Goal: Task Accomplishment & Management: Complete application form

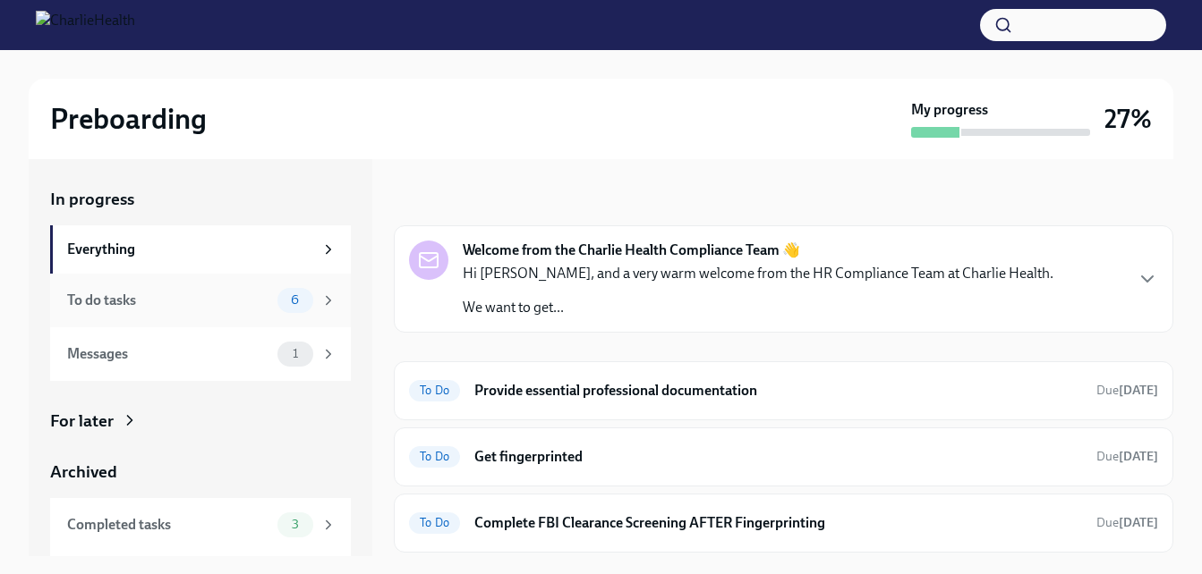
click at [192, 311] on div "To do tasks 6" at bounding box center [201, 300] width 269 height 25
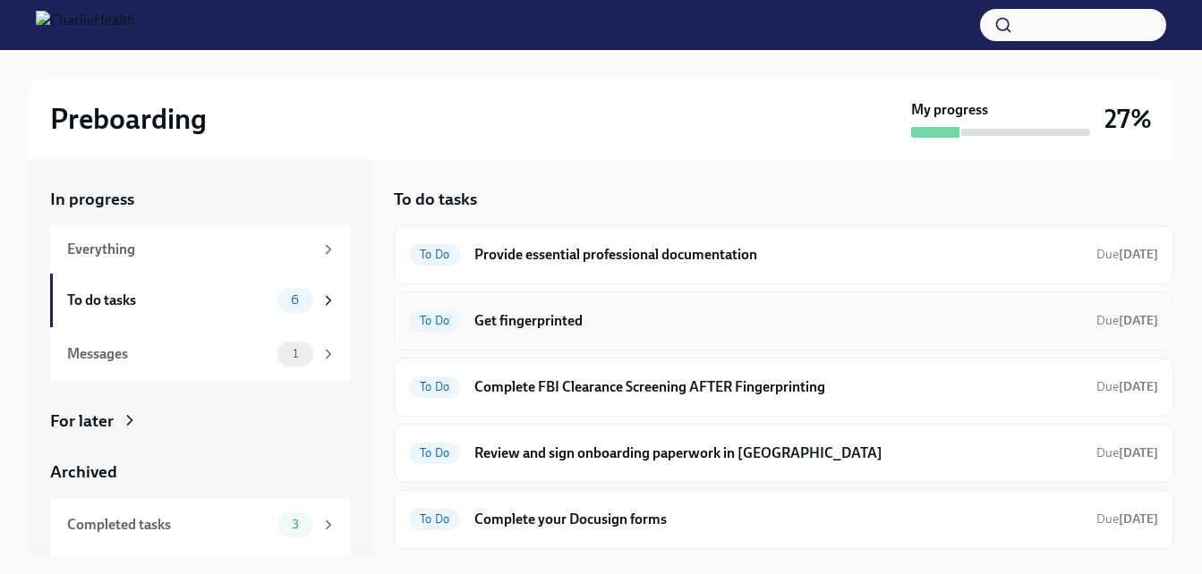
click at [615, 321] on h6 "Get fingerprinted" at bounding box center [778, 321] width 608 height 20
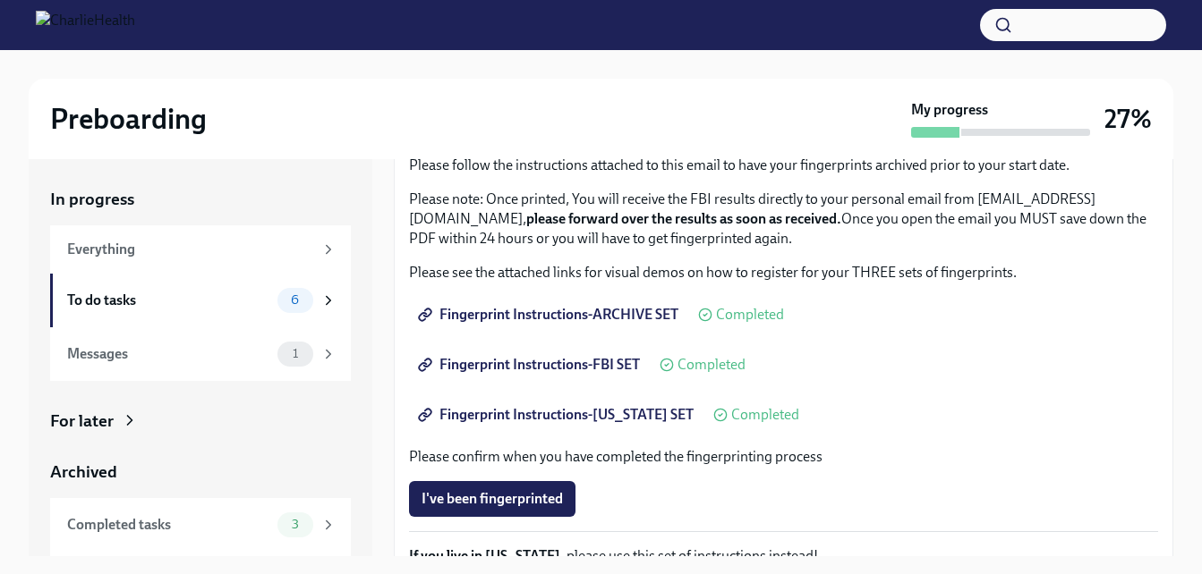
scroll to position [179, 0]
click at [566, 494] on button "I've been fingerprinted" at bounding box center [492, 499] width 166 height 36
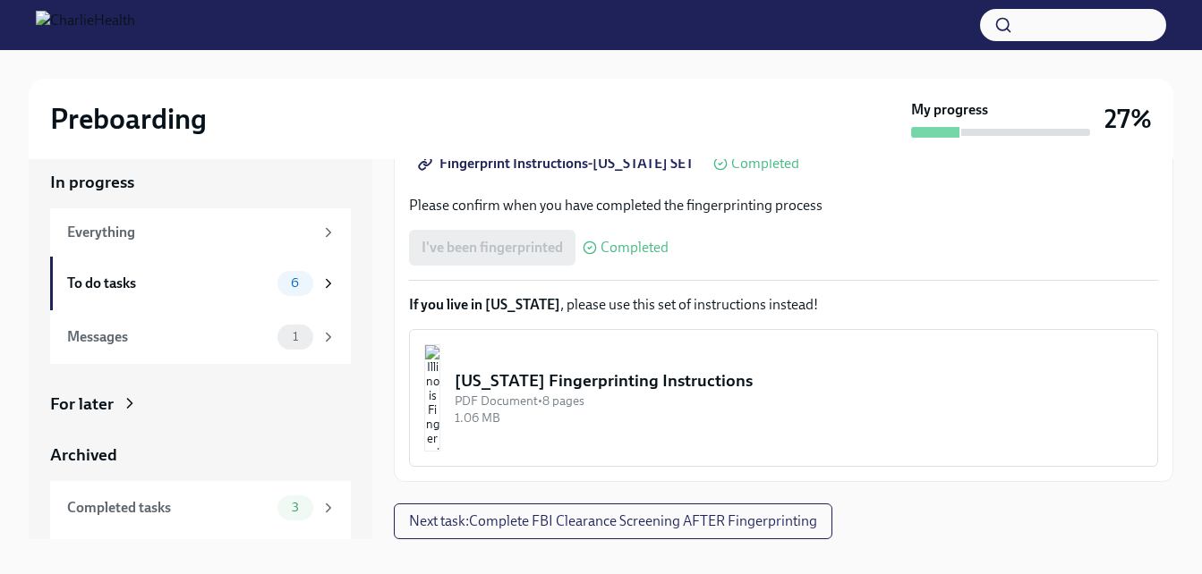
scroll to position [32, 0]
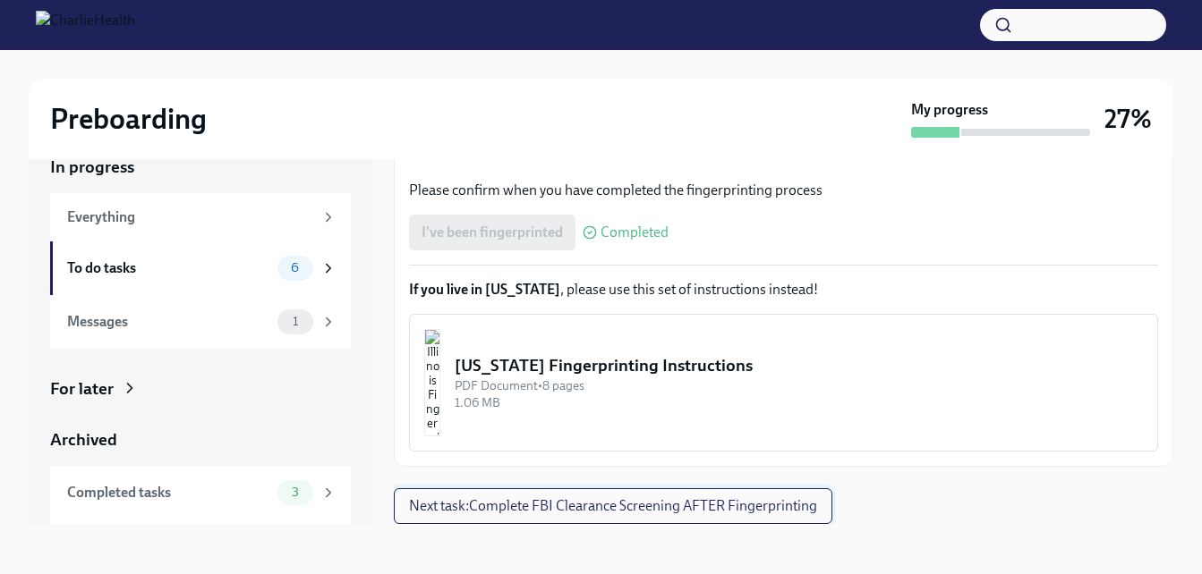
click at [579, 517] on button "Next task : Complete FBI Clearance Screening AFTER Fingerprinting" at bounding box center [613, 507] width 438 height 36
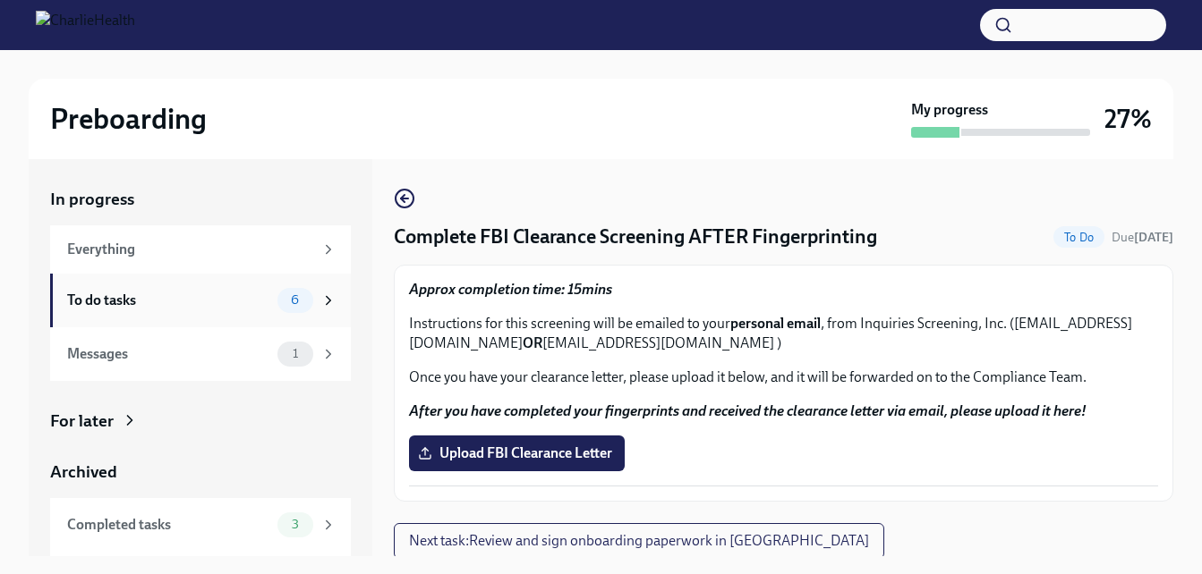
click at [208, 311] on div "To do tasks 6" at bounding box center [201, 300] width 269 height 25
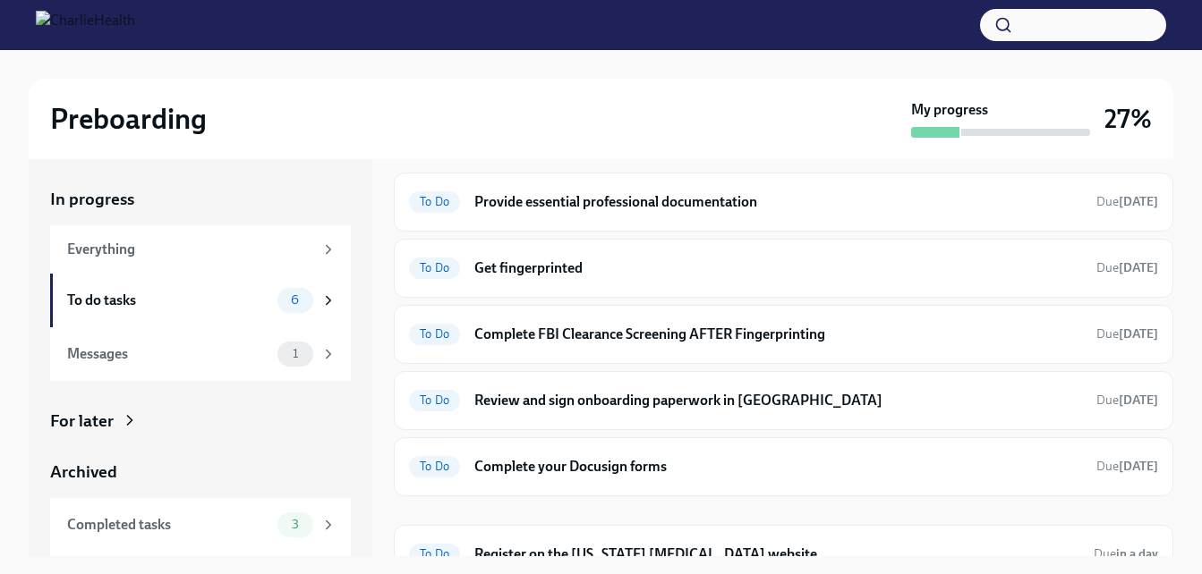
scroll to position [81, 0]
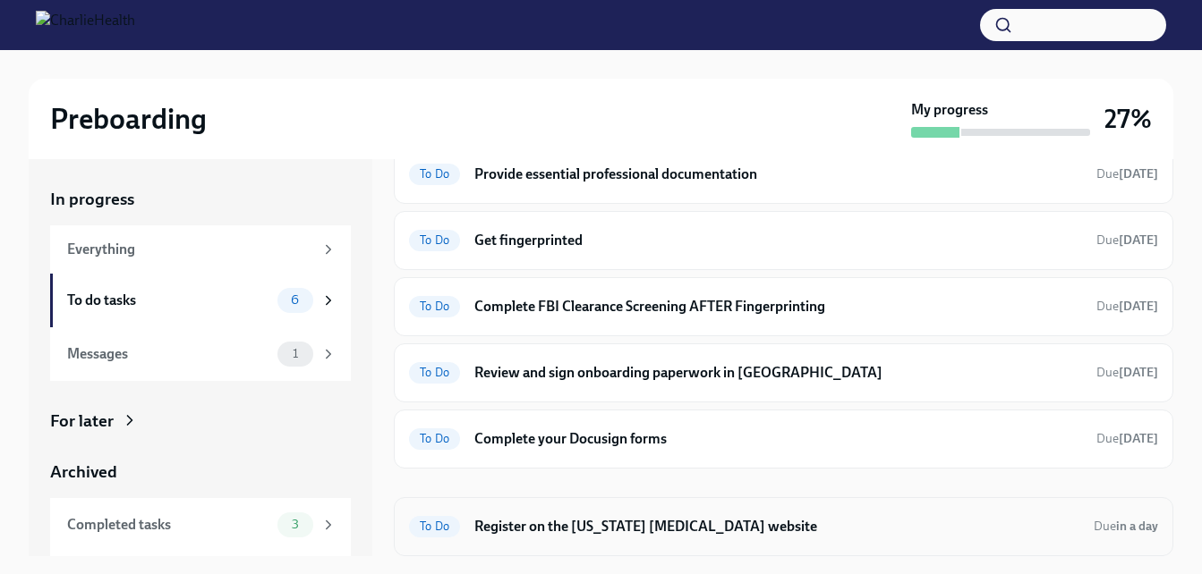
click at [663, 533] on h6 "Register on the [US_STATE] [MEDICAL_DATA] website" at bounding box center [776, 527] width 605 height 20
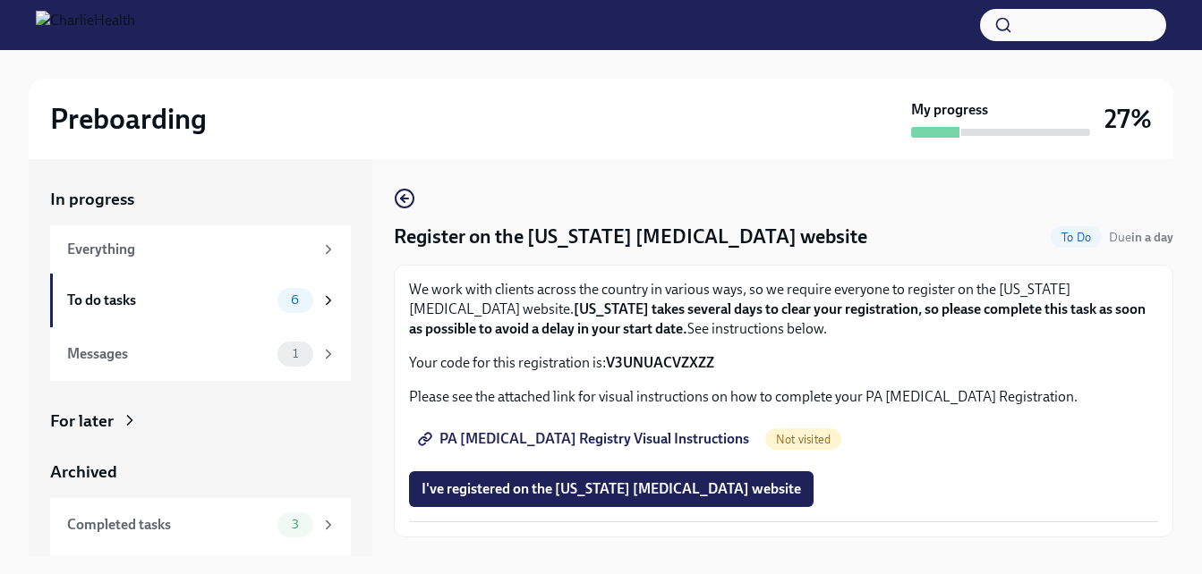
click at [693, 448] on span "PA [MEDICAL_DATA] Registry Visual Instructions" at bounding box center [585, 439] width 328 height 18
click at [147, 353] on div "Messages" at bounding box center [168, 355] width 203 height 20
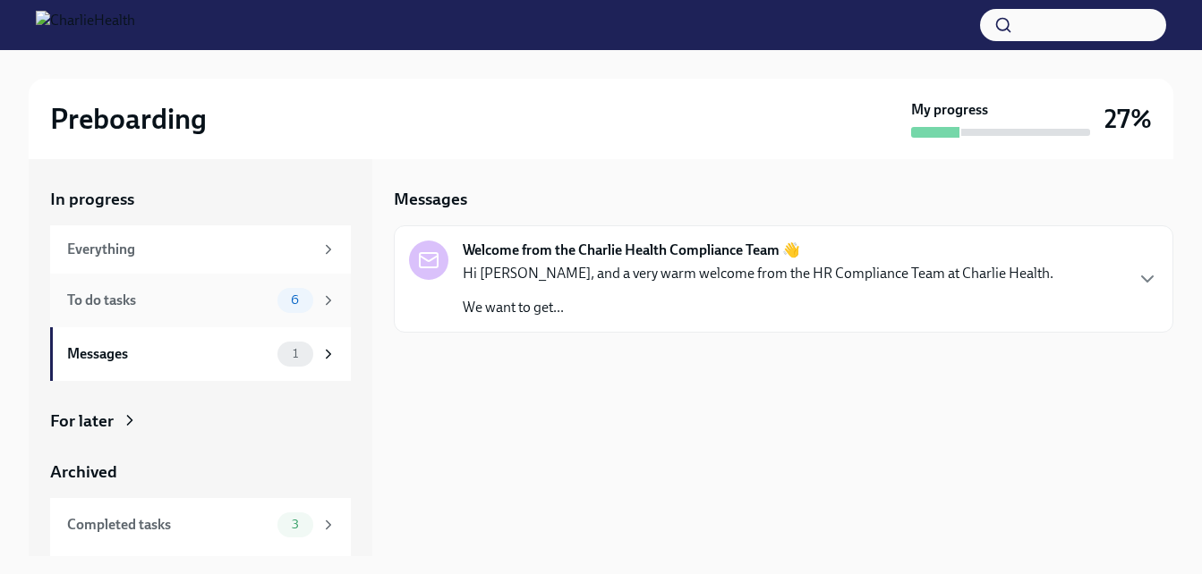
click at [167, 308] on div "To do tasks" at bounding box center [168, 301] width 203 height 20
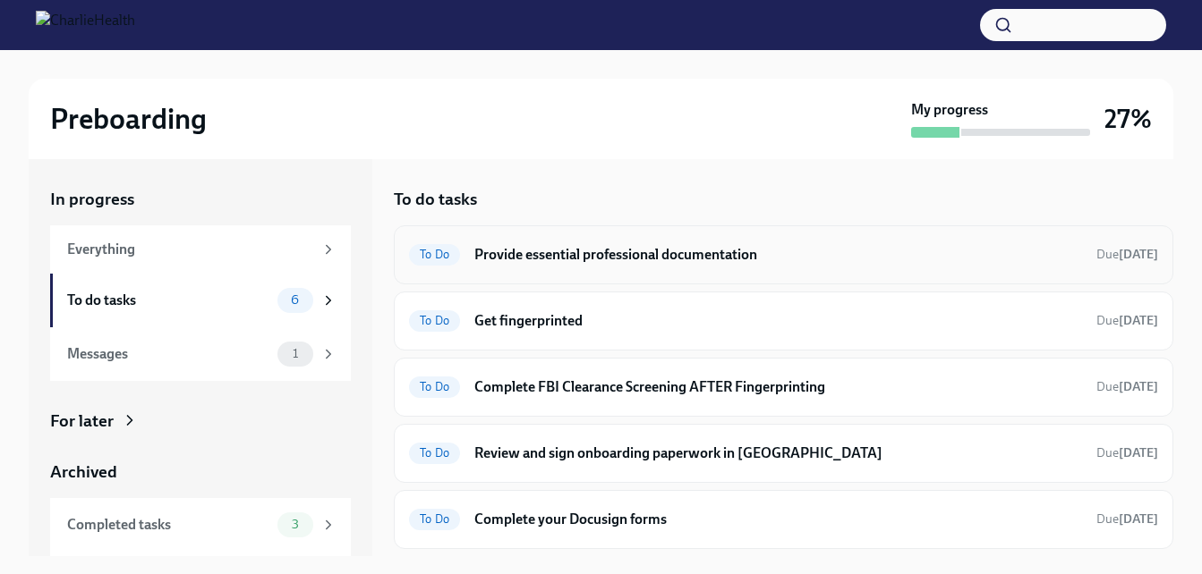
click at [417, 249] on span "To Do" at bounding box center [434, 254] width 51 height 13
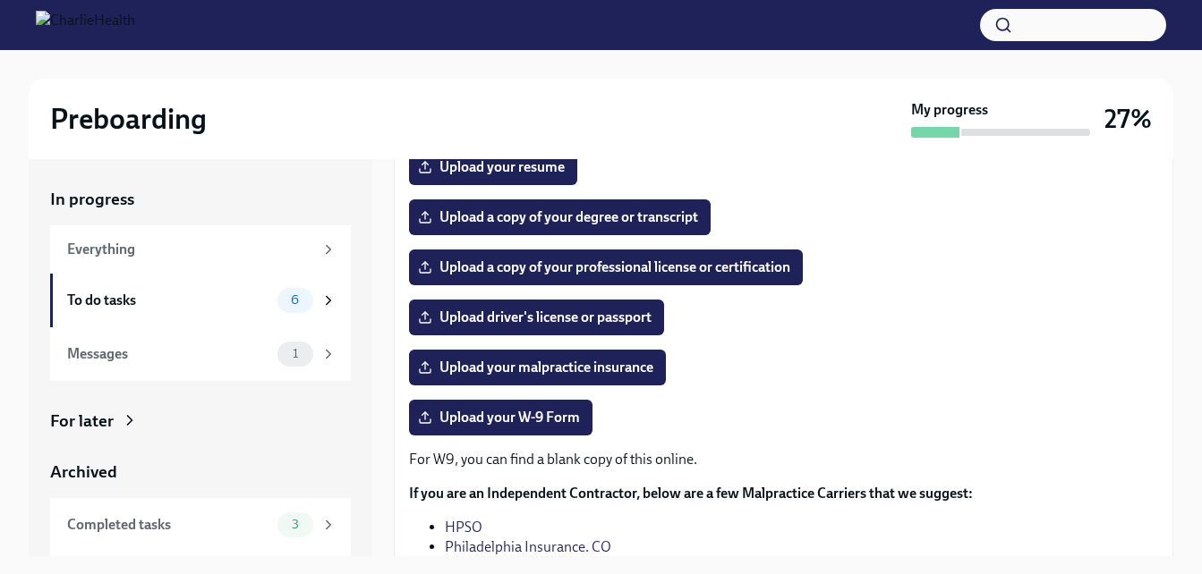
scroll to position [358, 0]
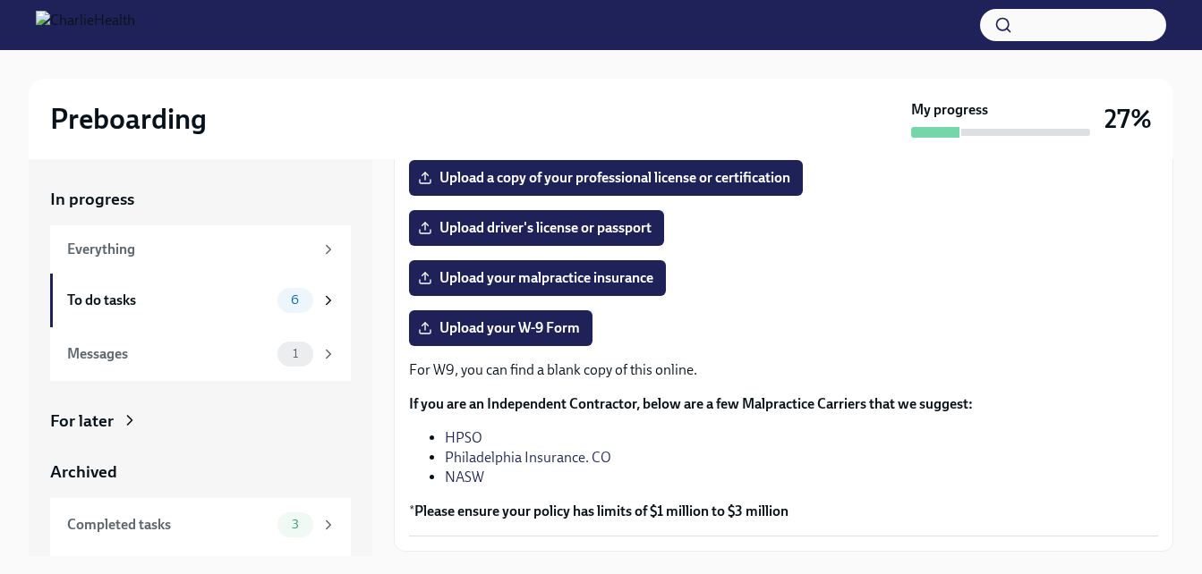
click at [461, 454] on link "Philadelphia Insurance. CO" at bounding box center [528, 457] width 166 height 17
click at [472, 459] on link "Philadelphia Insurance. CO" at bounding box center [528, 457] width 166 height 17
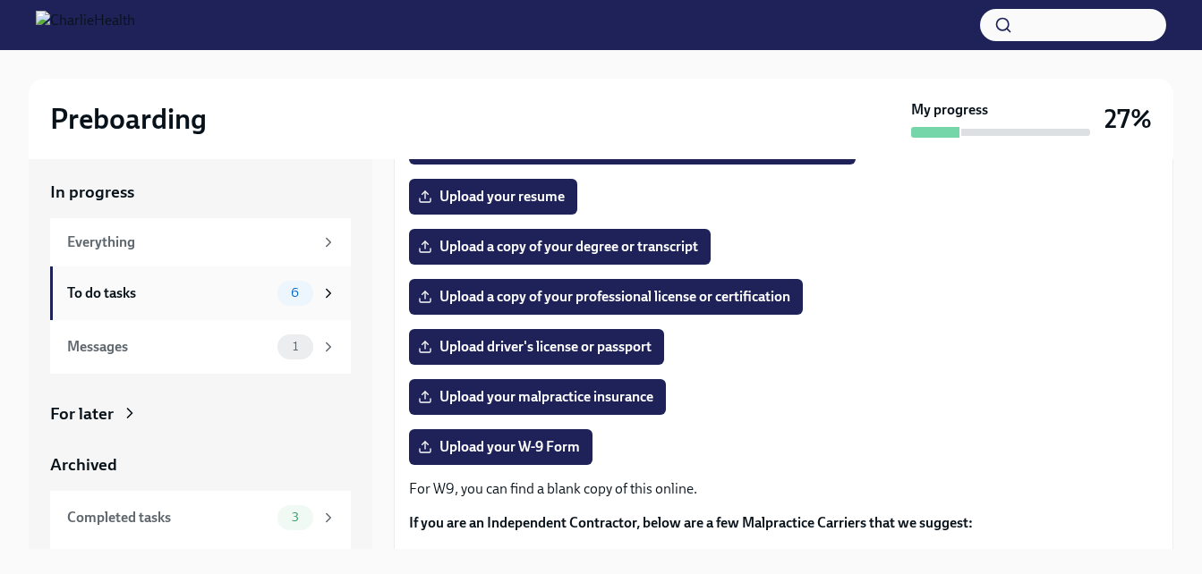
scroll to position [0, 0]
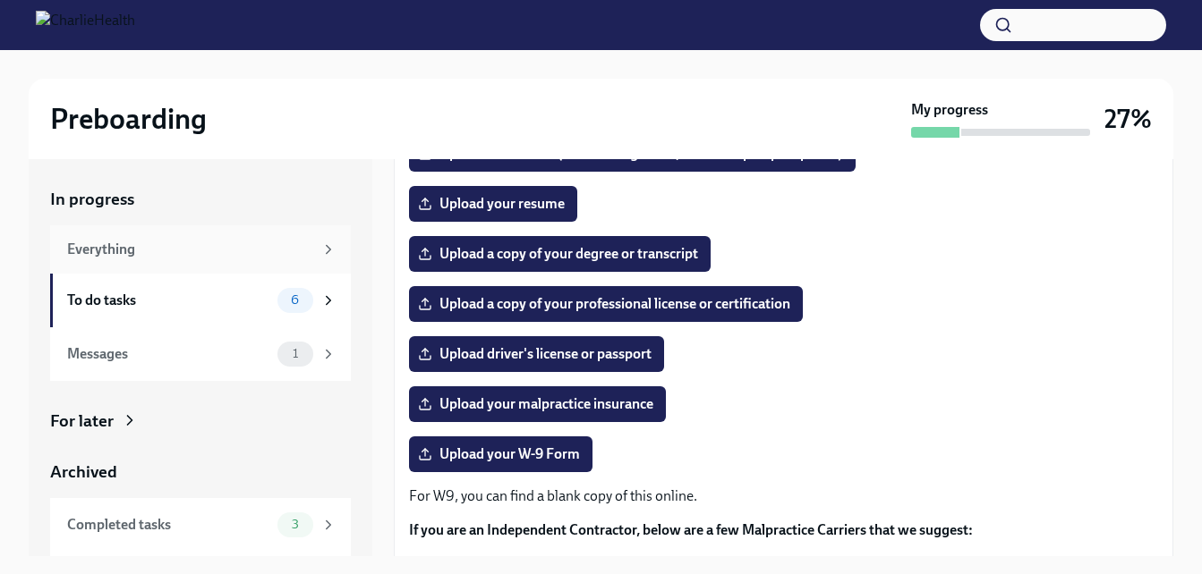
click at [159, 253] on div "Everything" at bounding box center [190, 250] width 246 height 20
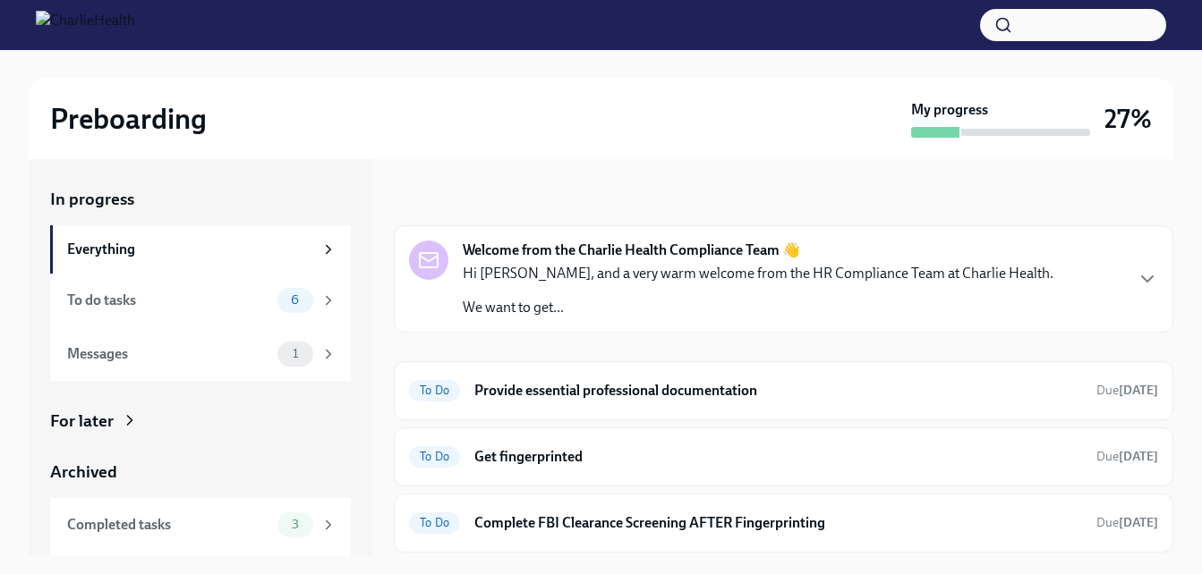
click at [623, 291] on div "Hi [PERSON_NAME], and a very warm welcome from the HR Compliance Team at Charli…" at bounding box center [758, 291] width 591 height 54
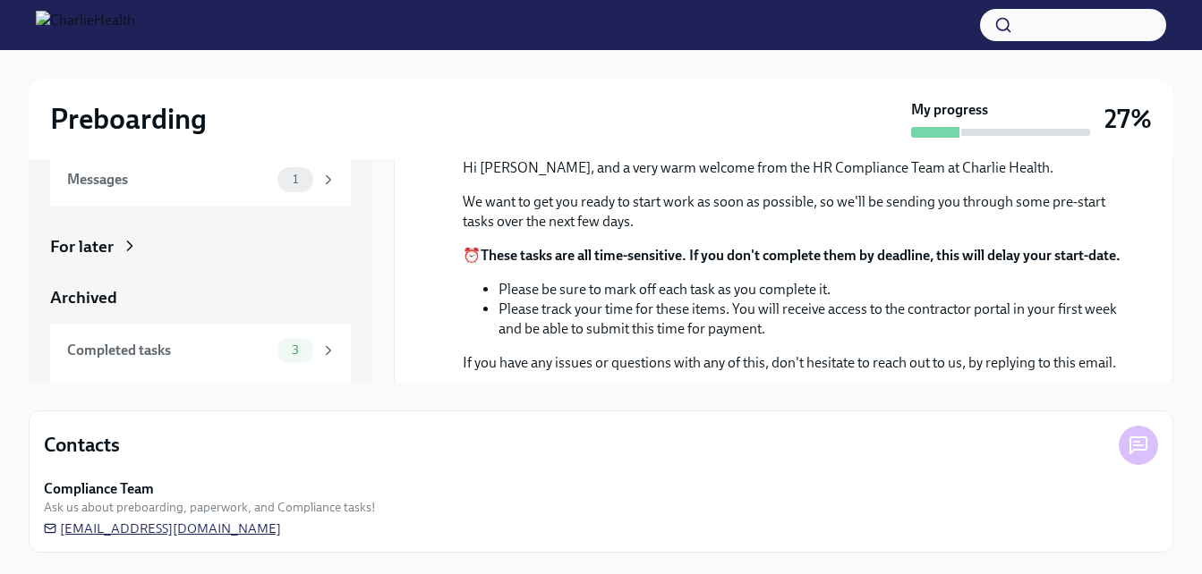
click at [199, 532] on span "[EMAIL_ADDRESS][DOMAIN_NAME]" at bounding box center [162, 529] width 237 height 18
click at [199, 525] on span "[EMAIL_ADDRESS][DOMAIN_NAME]" at bounding box center [162, 529] width 237 height 18
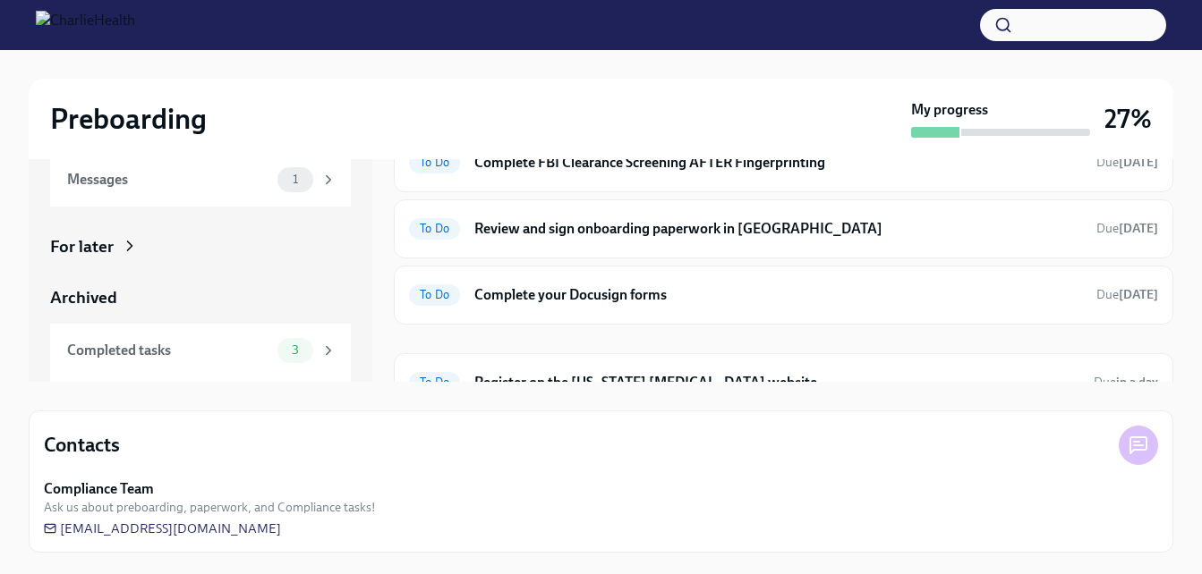
scroll to position [447, 0]
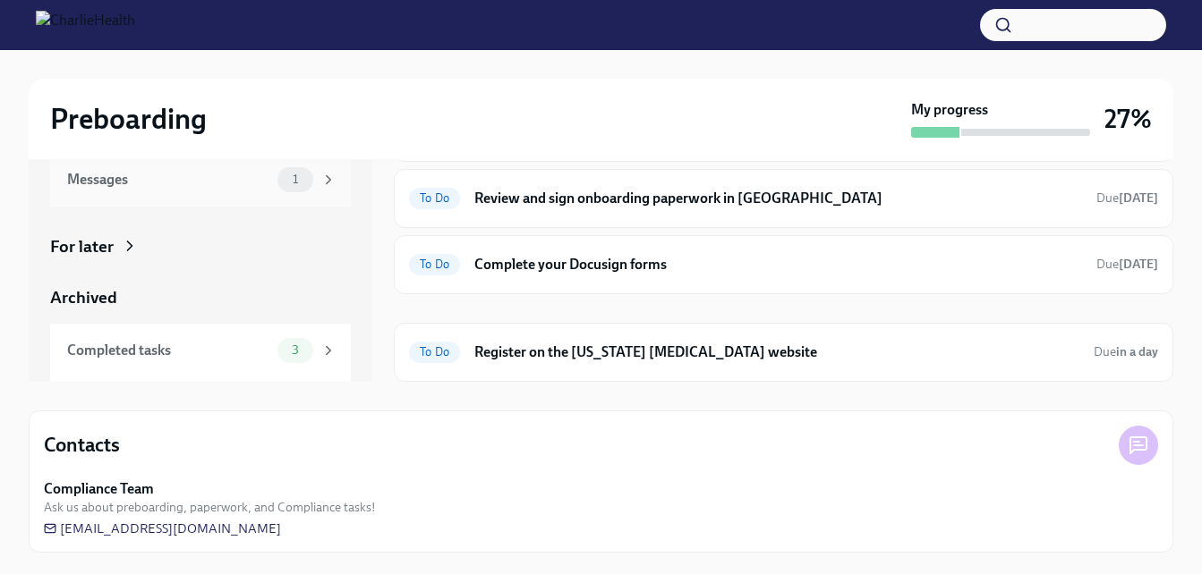
click at [261, 198] on div "Messages 1" at bounding box center [200, 180] width 301 height 54
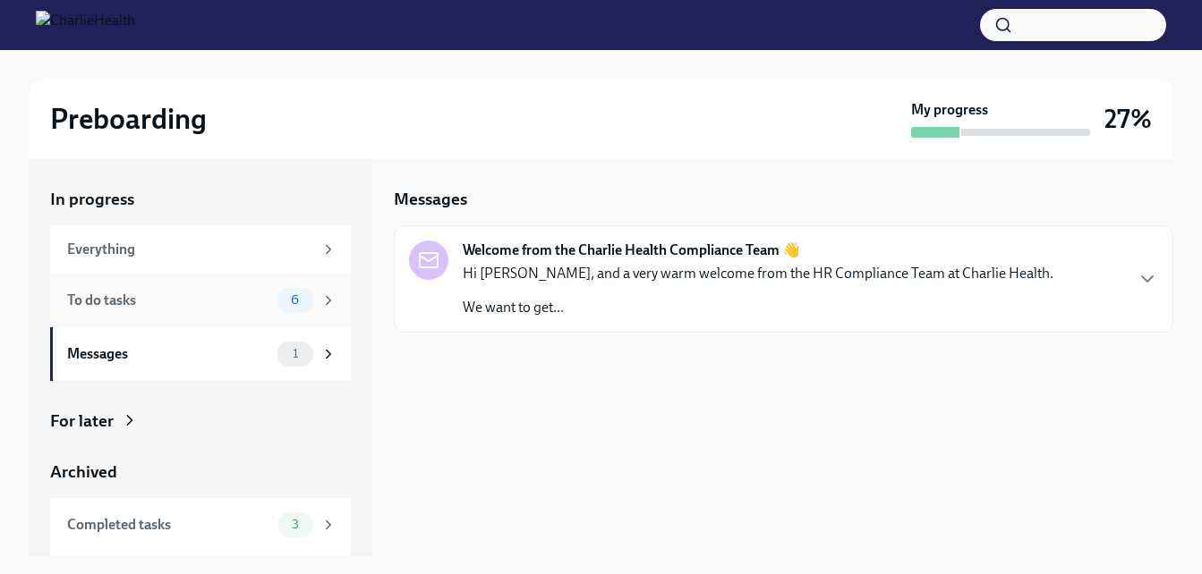
click at [199, 303] on div "To do tasks" at bounding box center [168, 301] width 203 height 20
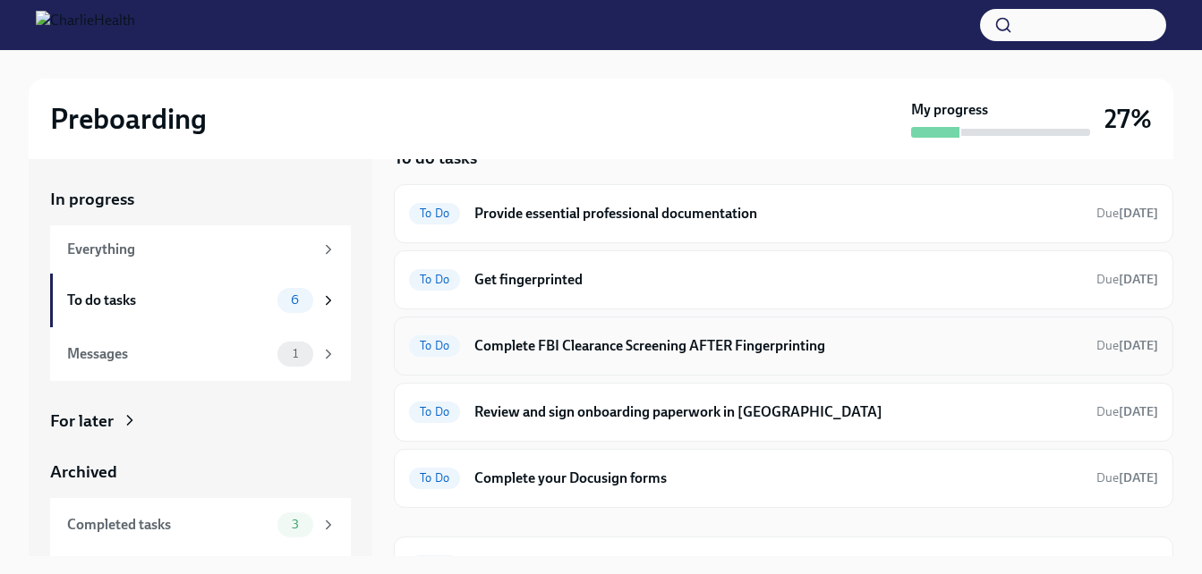
scroll to position [81, 0]
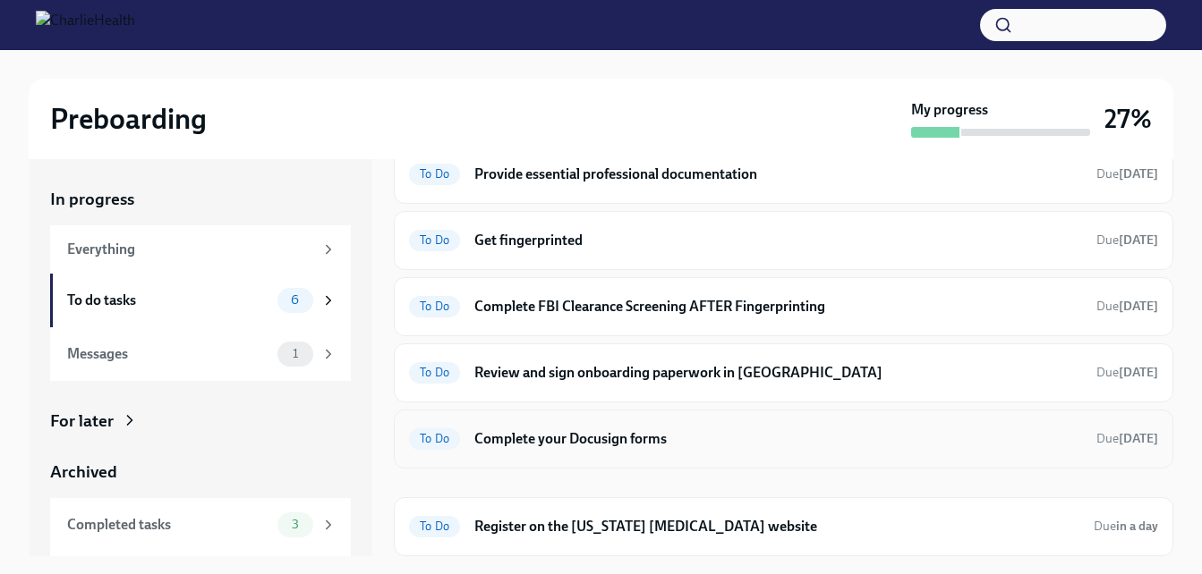
click at [629, 437] on h6 "Complete your Docusign forms" at bounding box center [778, 440] width 608 height 20
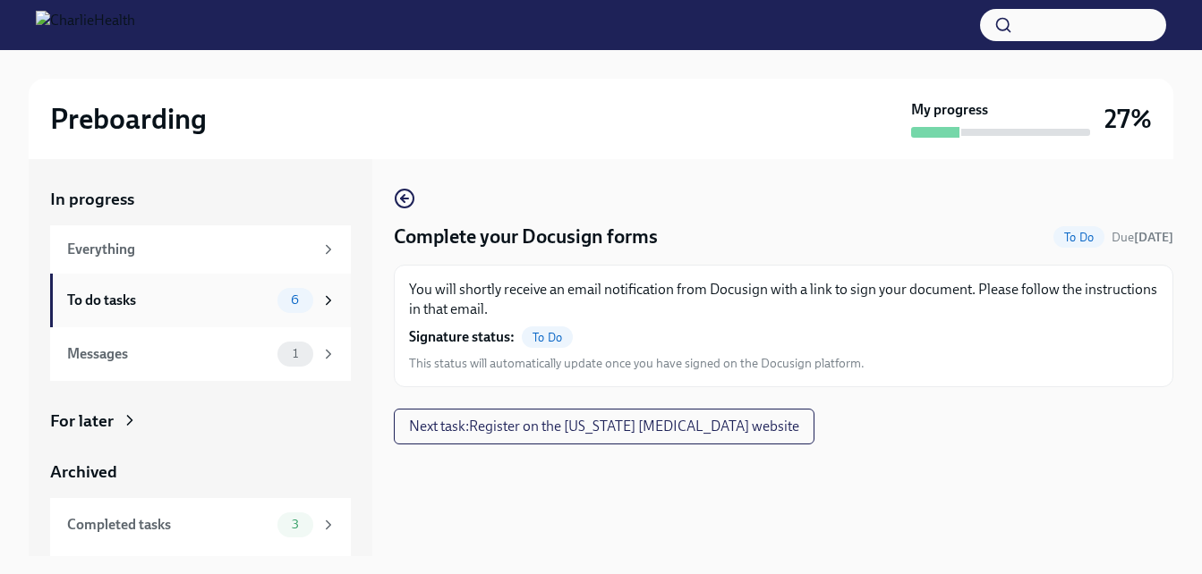
click at [231, 308] on div "To do tasks" at bounding box center [168, 301] width 203 height 20
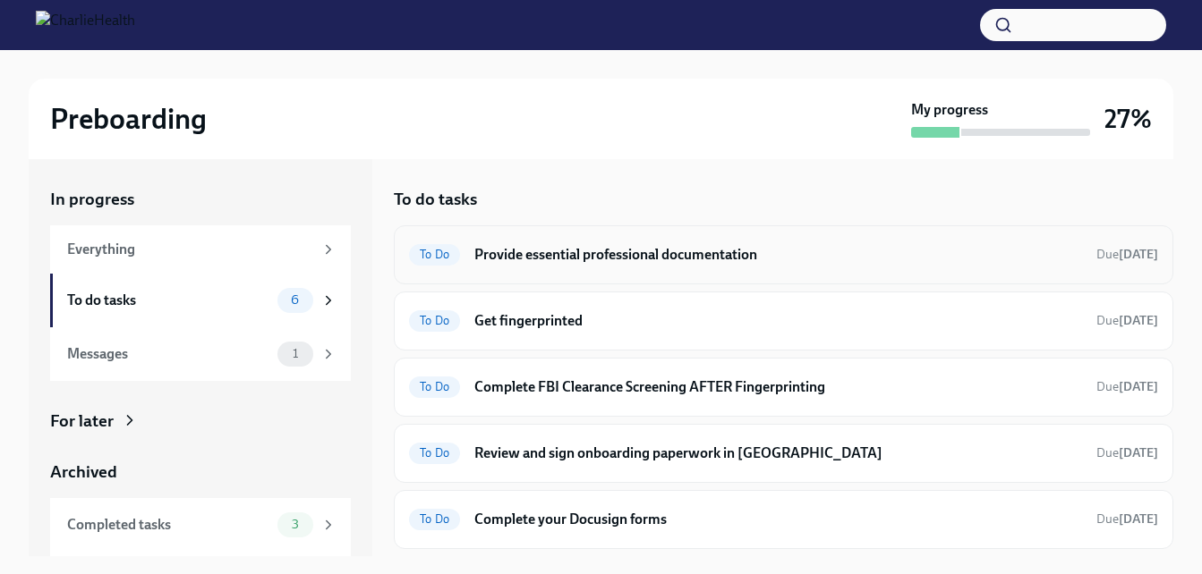
click at [591, 263] on h6 "Provide essential professional documentation" at bounding box center [778, 255] width 608 height 20
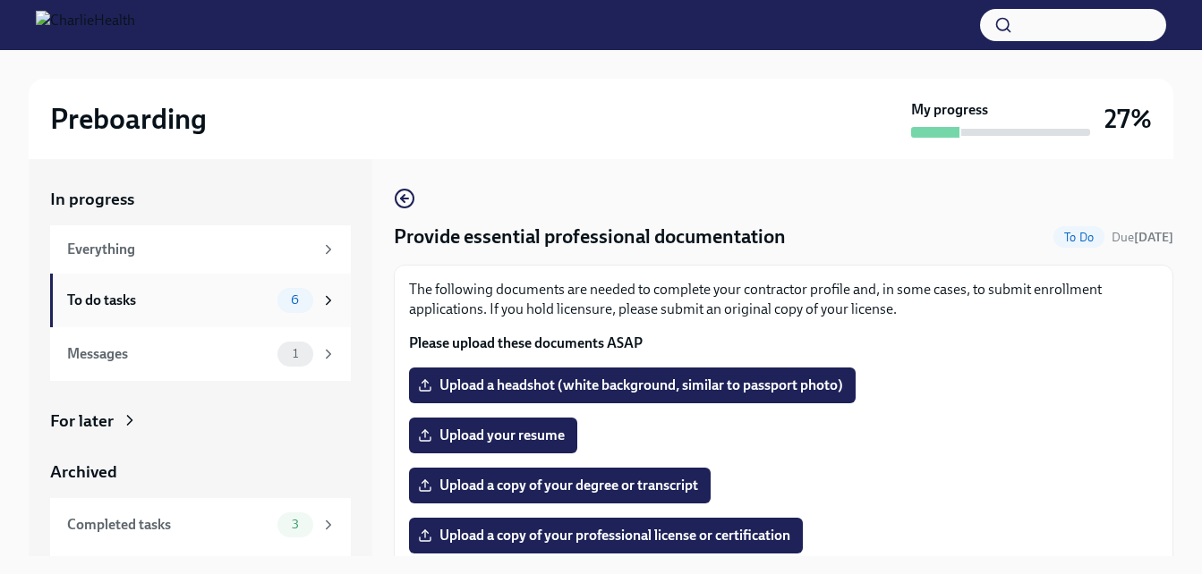
click at [164, 291] on div "To do tasks" at bounding box center [168, 301] width 203 height 20
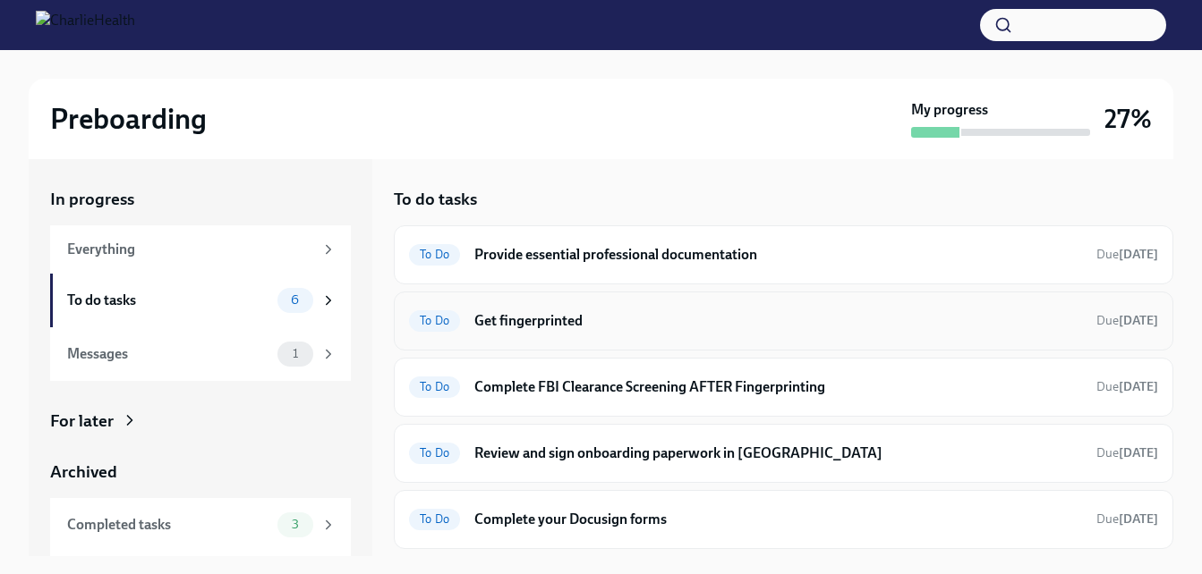
click at [584, 316] on h6 "Get fingerprinted" at bounding box center [778, 321] width 608 height 20
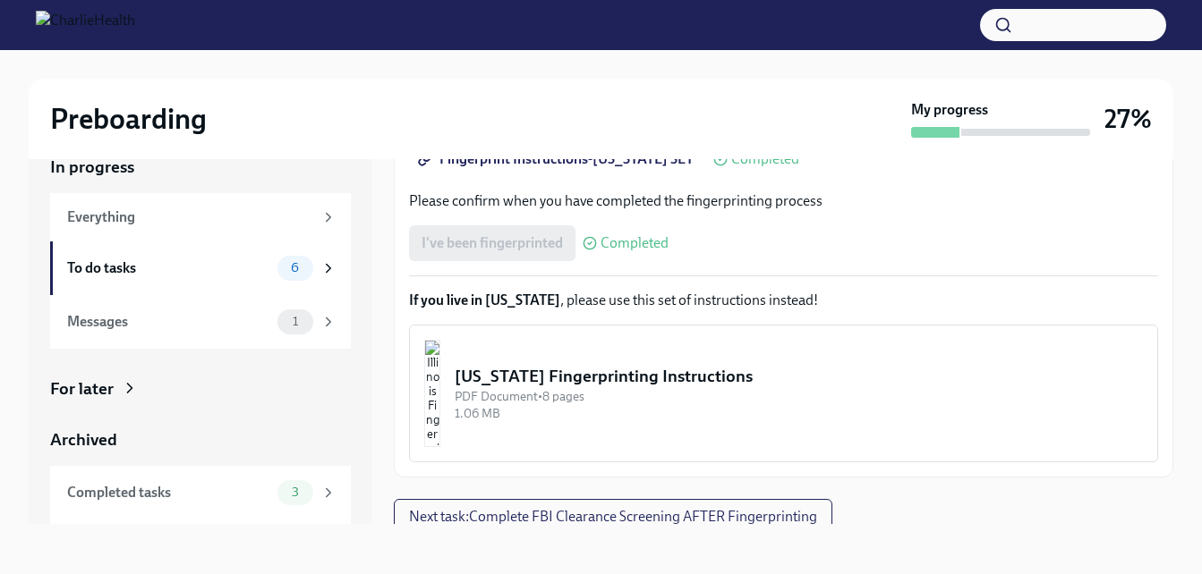
scroll to position [413, 0]
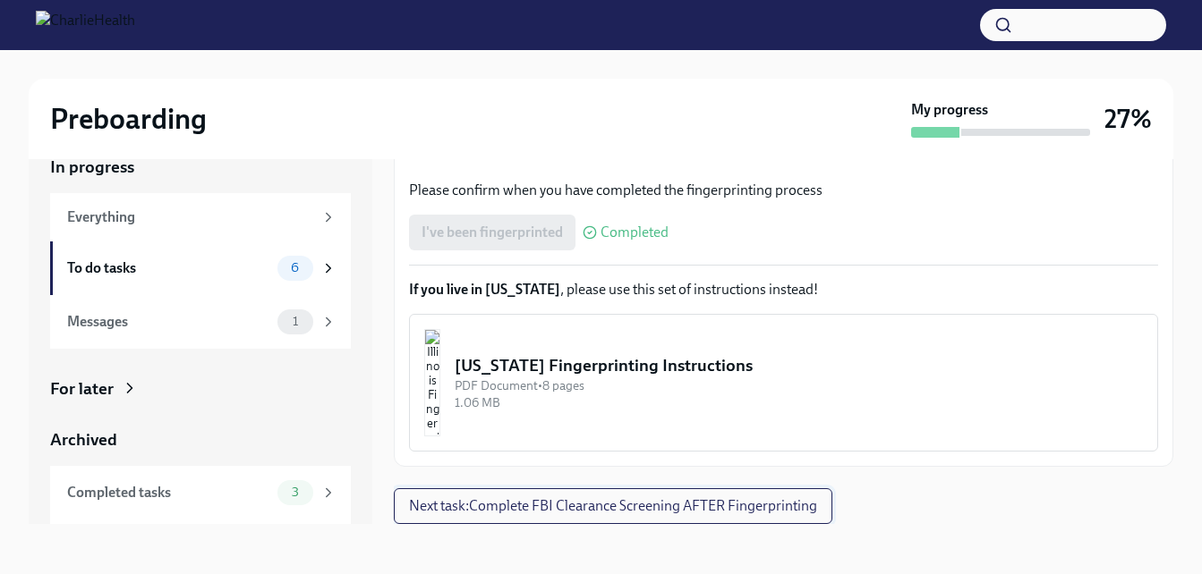
click at [680, 492] on button "Next task : Complete FBI Clearance Screening AFTER Fingerprinting" at bounding box center [613, 507] width 438 height 36
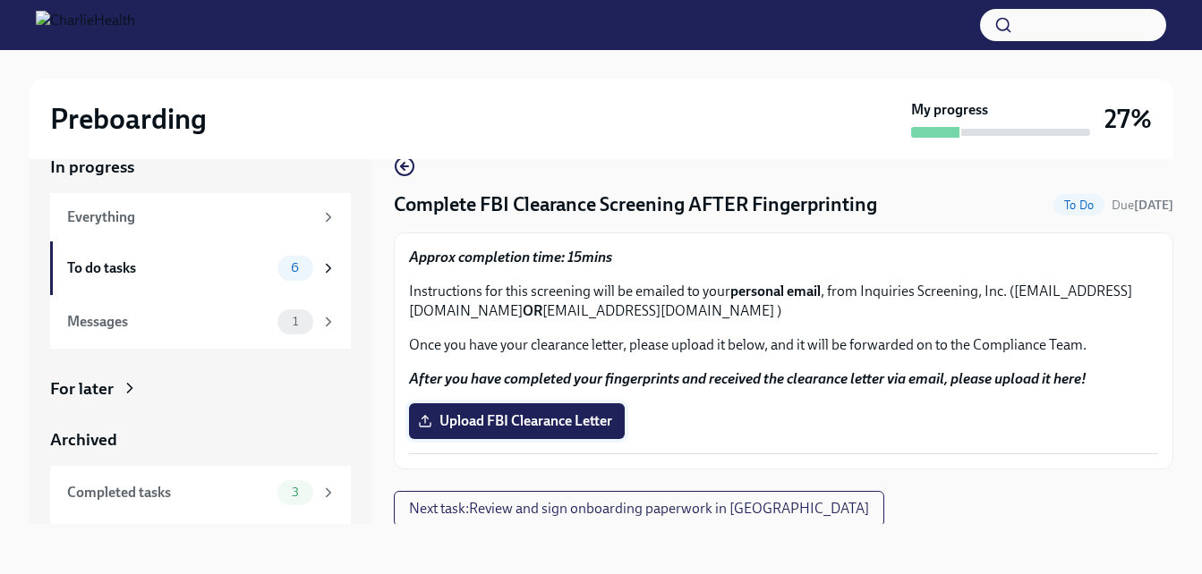
click at [605, 429] on span "Upload FBI Clearance Letter" at bounding box center [516, 422] width 191 height 18
click at [0, 0] on input "Upload FBI Clearance Letter" at bounding box center [0, 0] width 0 height 0
click at [554, 424] on span "Upload FBI Clearance Letter" at bounding box center [516, 422] width 191 height 18
click at [0, 0] on input "Upload FBI Clearance Letter" at bounding box center [0, 0] width 0 height 0
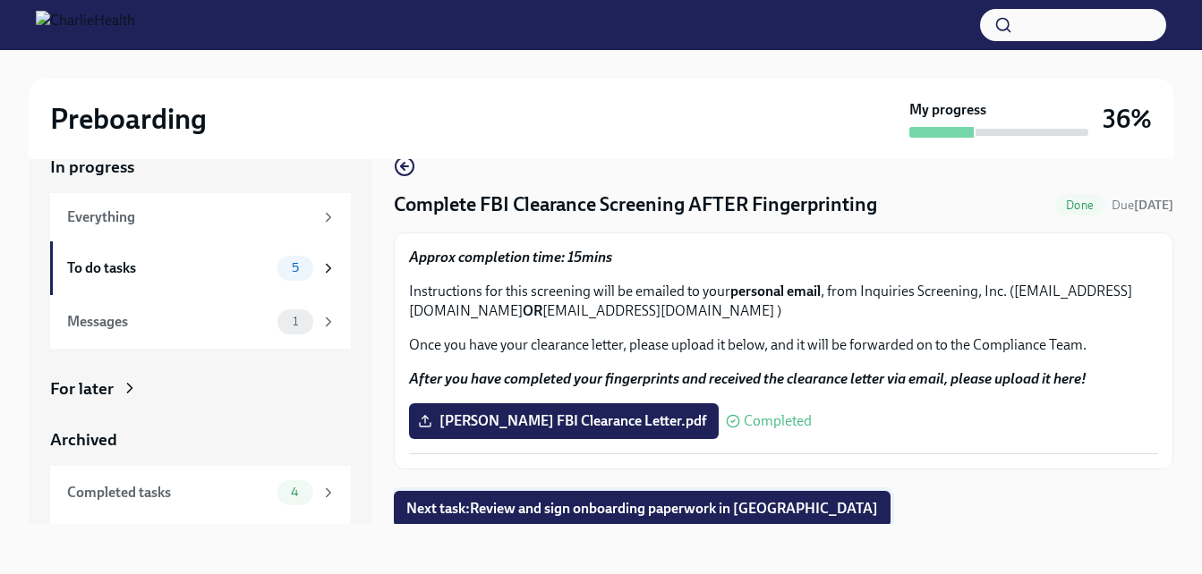
click at [719, 502] on span "Next task : Review and sign onboarding paperwork in [GEOGRAPHIC_DATA]" at bounding box center [642, 509] width 472 height 18
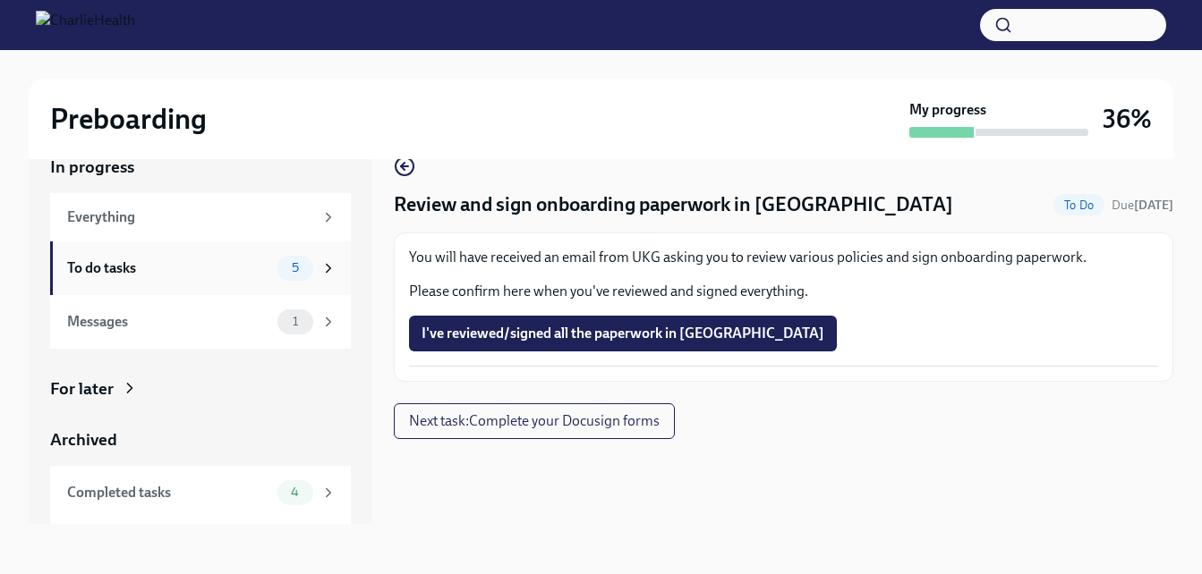
click at [165, 259] on div "To do tasks" at bounding box center [168, 269] width 203 height 20
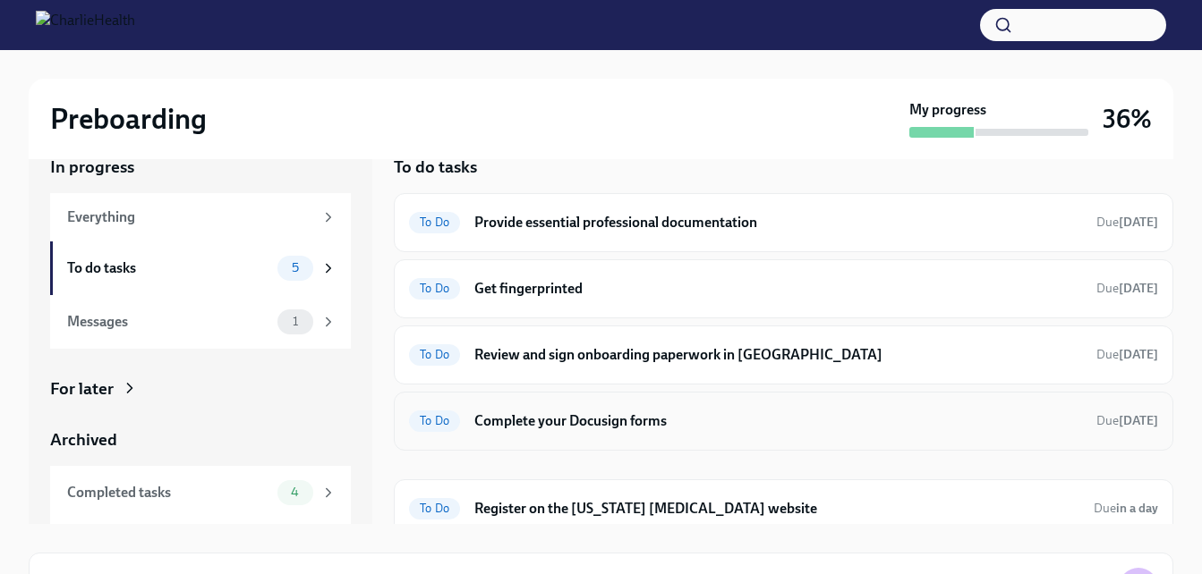
click at [743, 427] on h6 "Complete your Docusign forms" at bounding box center [778, 422] width 608 height 20
click at [615, 279] on h6 "Get fingerprinted" at bounding box center [778, 289] width 608 height 20
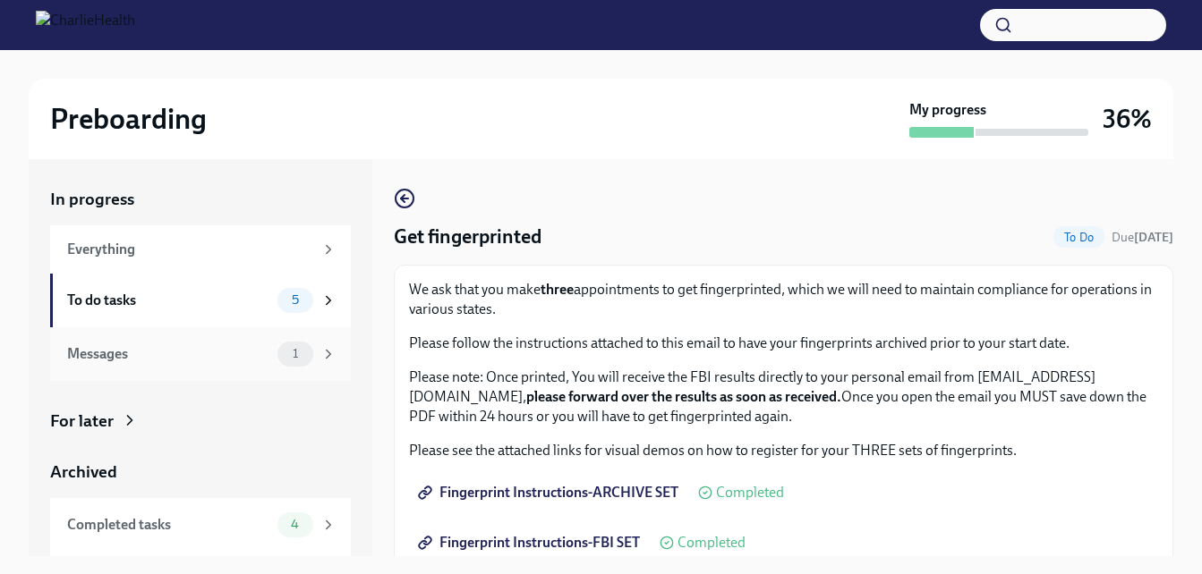
click at [203, 362] on div "Messages" at bounding box center [168, 355] width 203 height 20
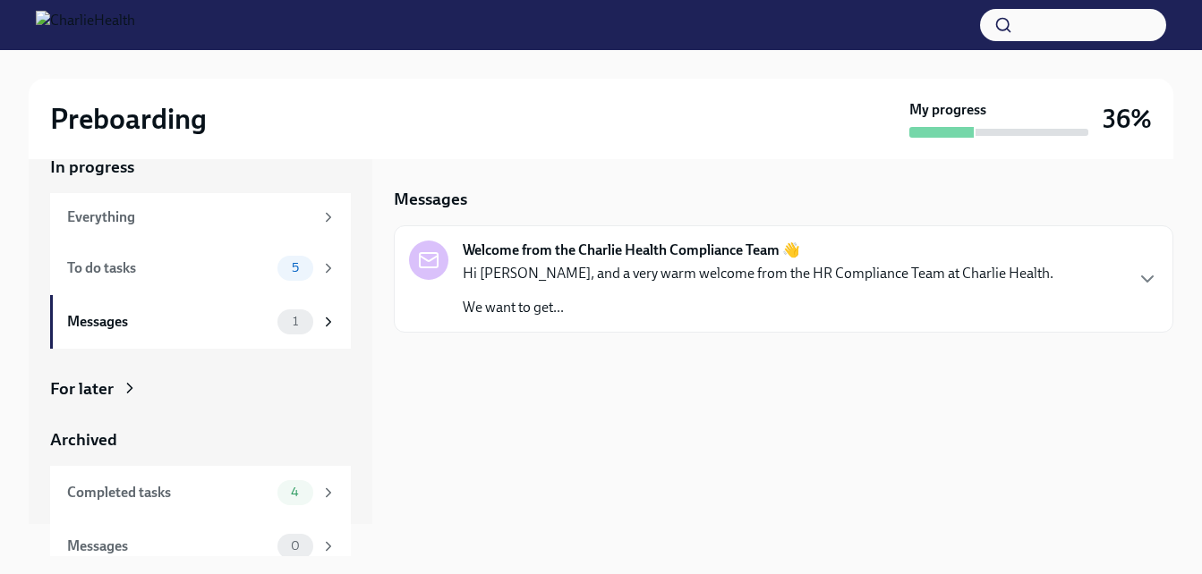
scroll to position [49, 0]
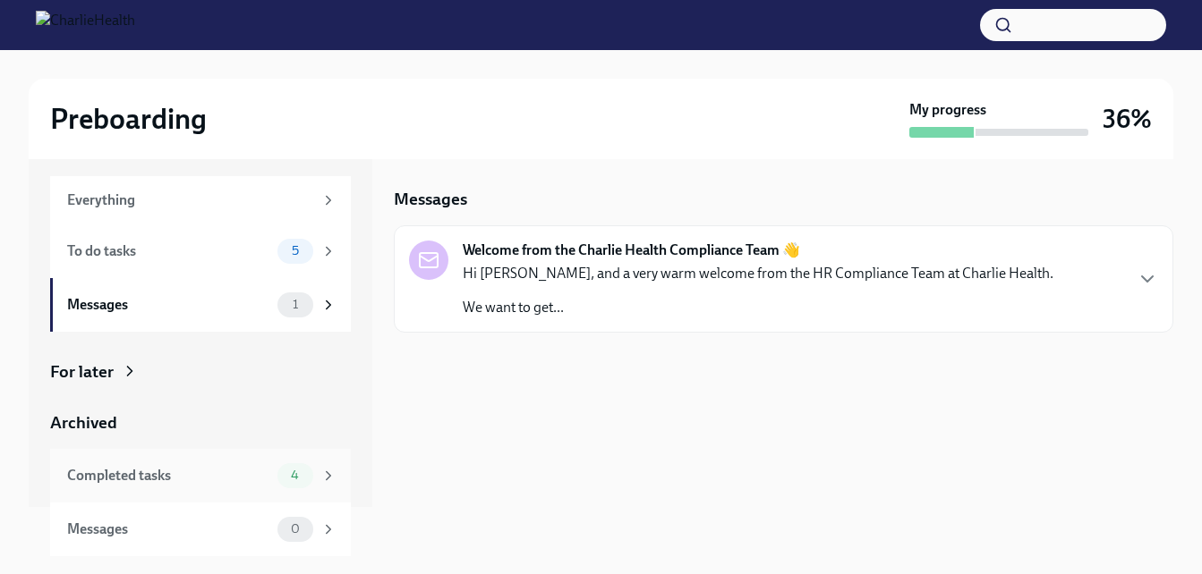
click at [211, 467] on div "Completed tasks" at bounding box center [168, 476] width 203 height 20
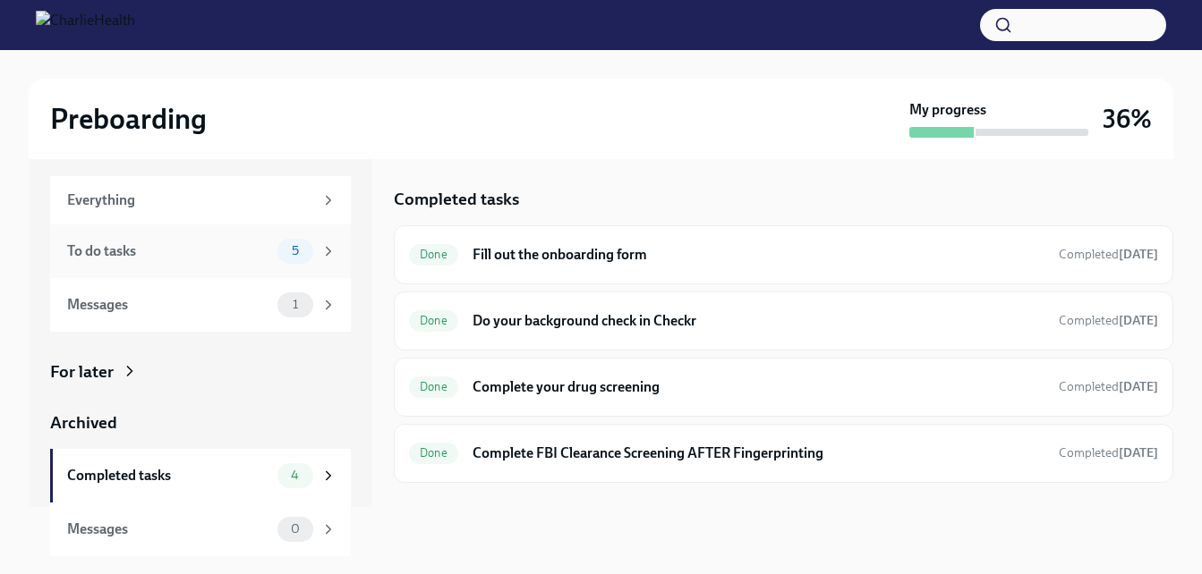
click at [261, 246] on div "To do tasks 5" at bounding box center [201, 251] width 269 height 25
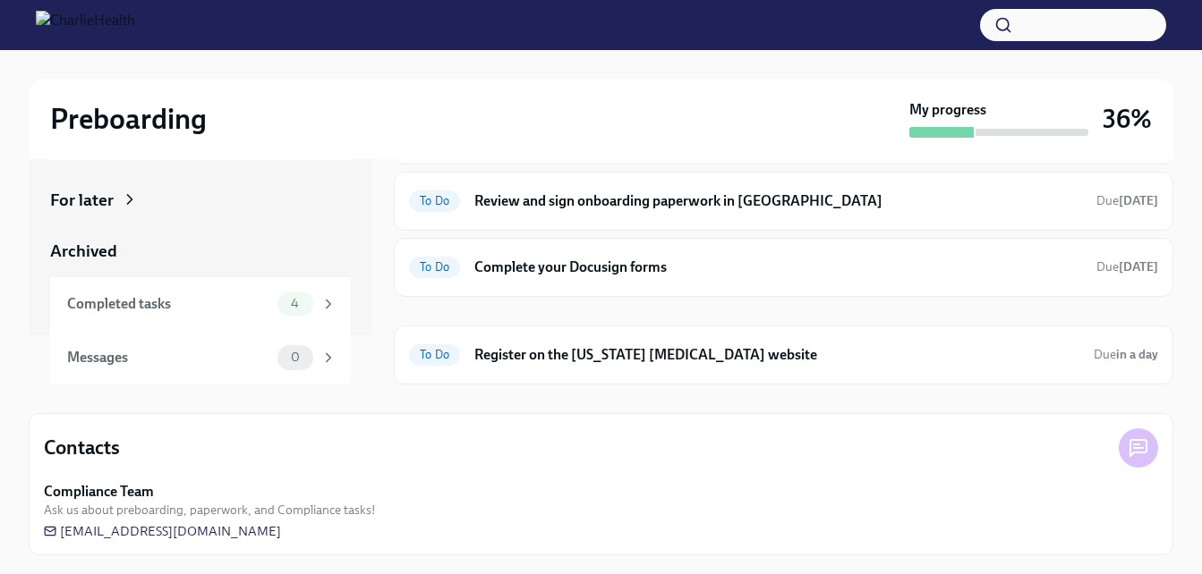
scroll to position [174, 0]
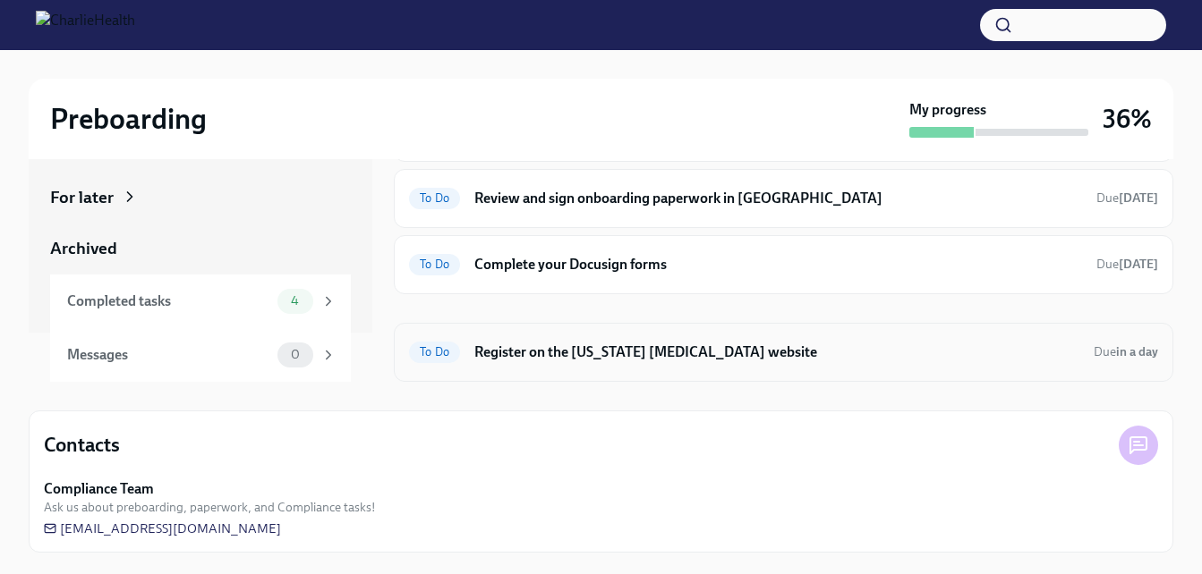
click at [656, 358] on h6 "Register on the [US_STATE] [MEDICAL_DATA] website" at bounding box center [776, 353] width 605 height 20
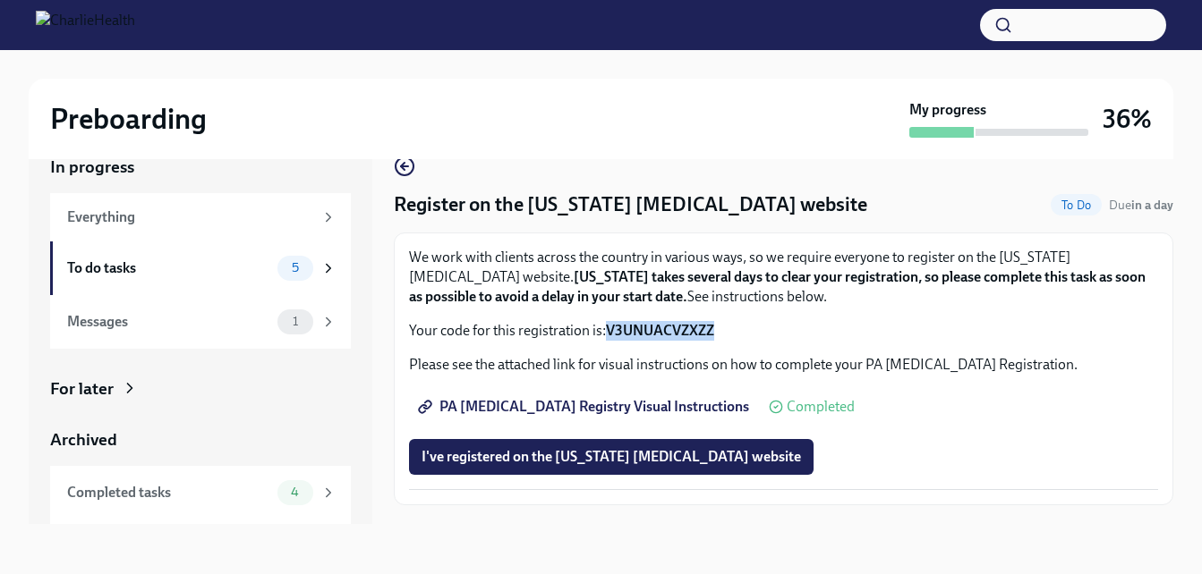
drag, startPoint x: 722, startPoint y: 333, endPoint x: 606, endPoint y: 332, distance: 116.3
click at [606, 332] on p "Your code for this registration is: V3UNUACVZXZZ" at bounding box center [783, 331] width 749 height 20
copy strong "V3UNUACVZXZZ"
click at [858, 427] on div "We work with clients across the country in various ways, so we require everyone…" at bounding box center [783, 369] width 749 height 242
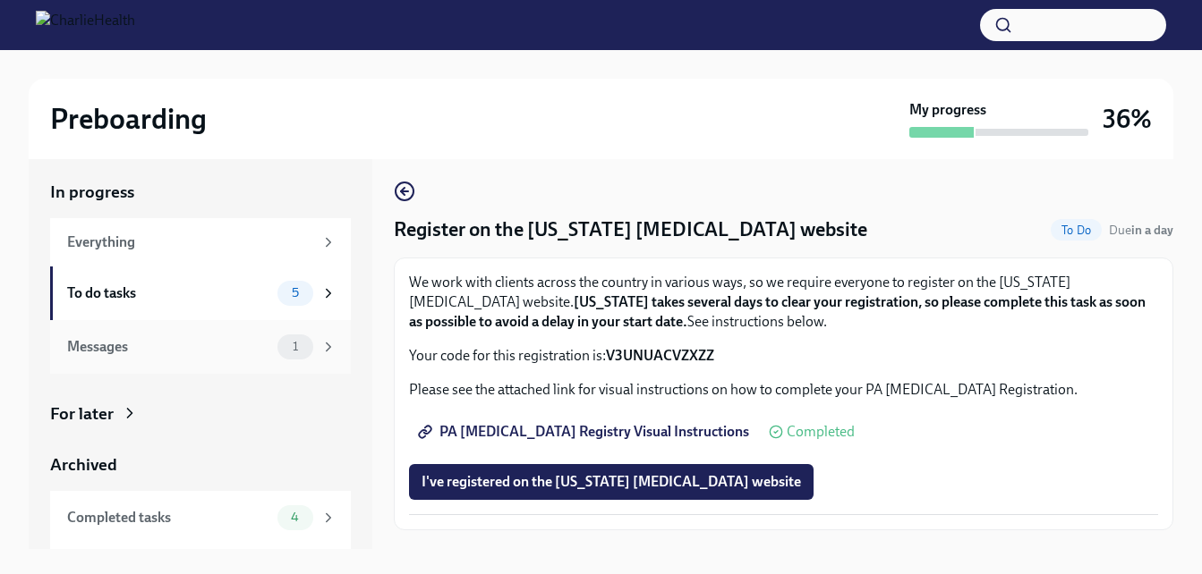
scroll to position [0, 0]
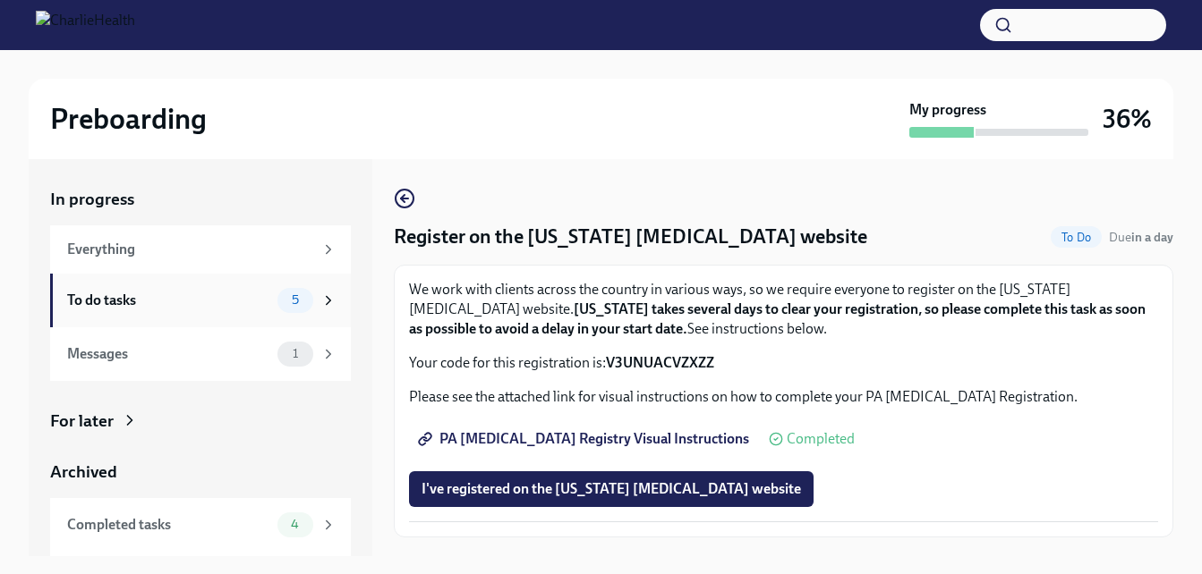
click at [191, 300] on div "To do tasks" at bounding box center [168, 301] width 203 height 20
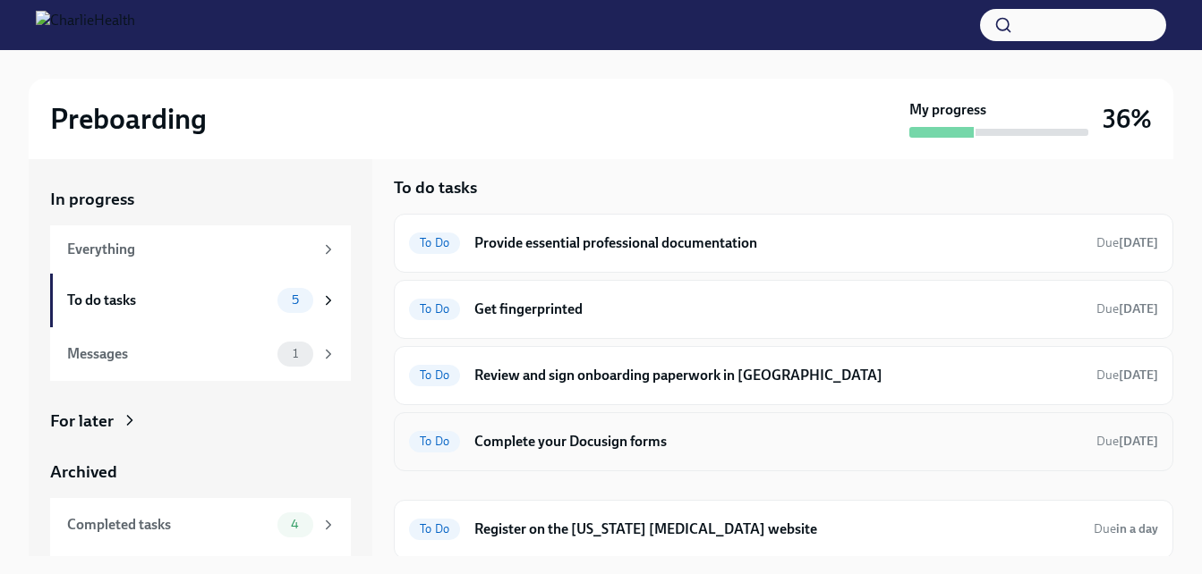
scroll to position [14, 0]
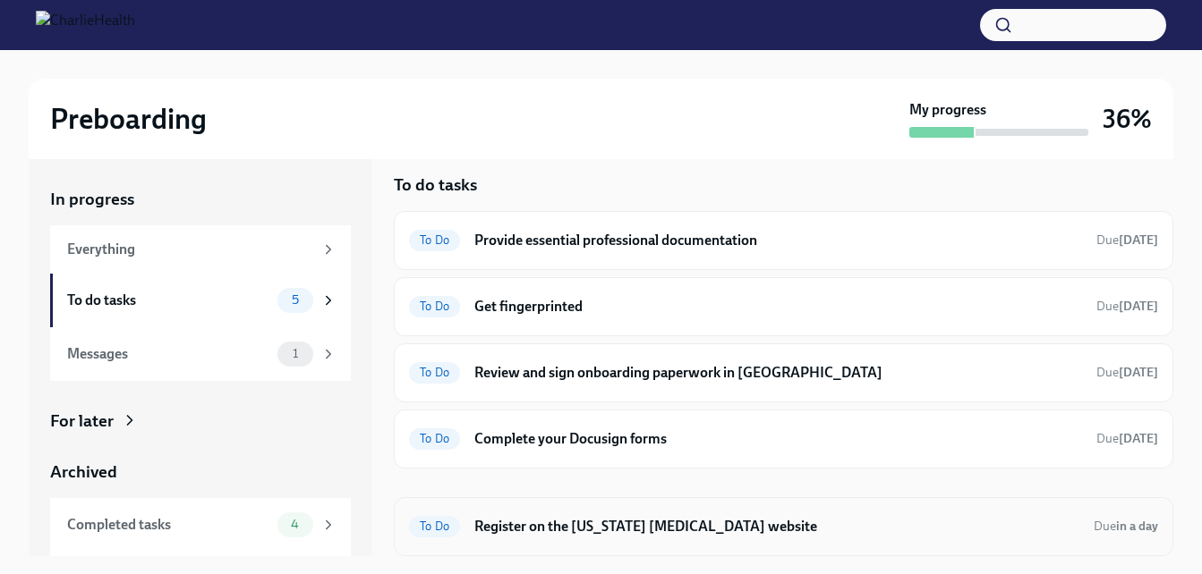
click at [727, 527] on h6 "Register on the [US_STATE] [MEDICAL_DATA] website" at bounding box center [776, 527] width 605 height 20
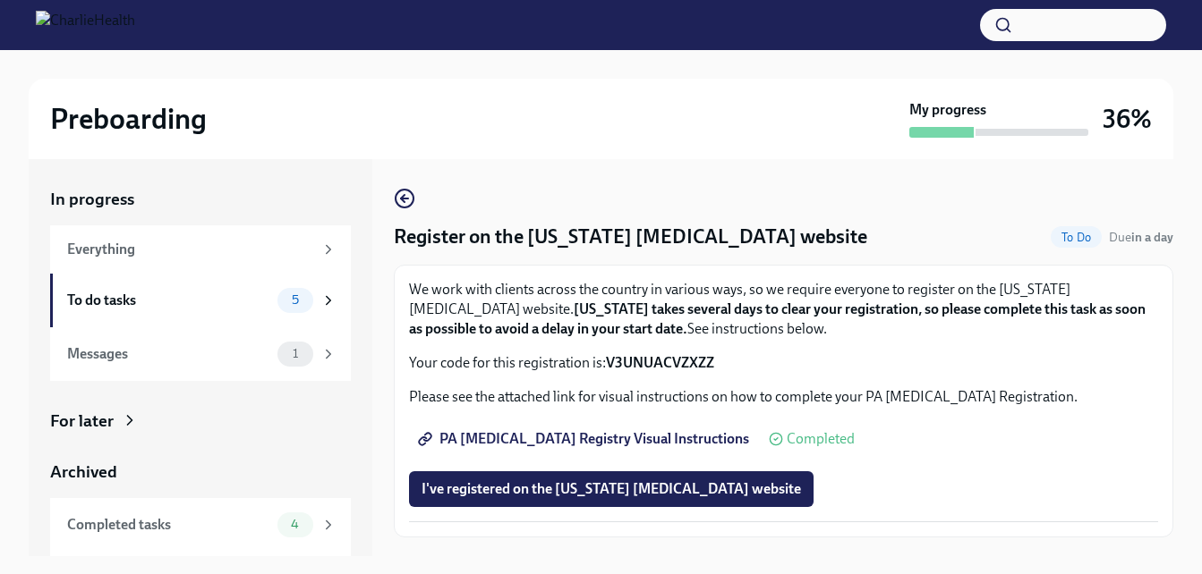
click at [685, 469] on div "We work with clients across the country in various ways, so we require everyone…" at bounding box center [783, 401] width 749 height 242
click at [683, 483] on span "I've registered on the [US_STATE] [MEDICAL_DATA] website" at bounding box center [610, 490] width 379 height 18
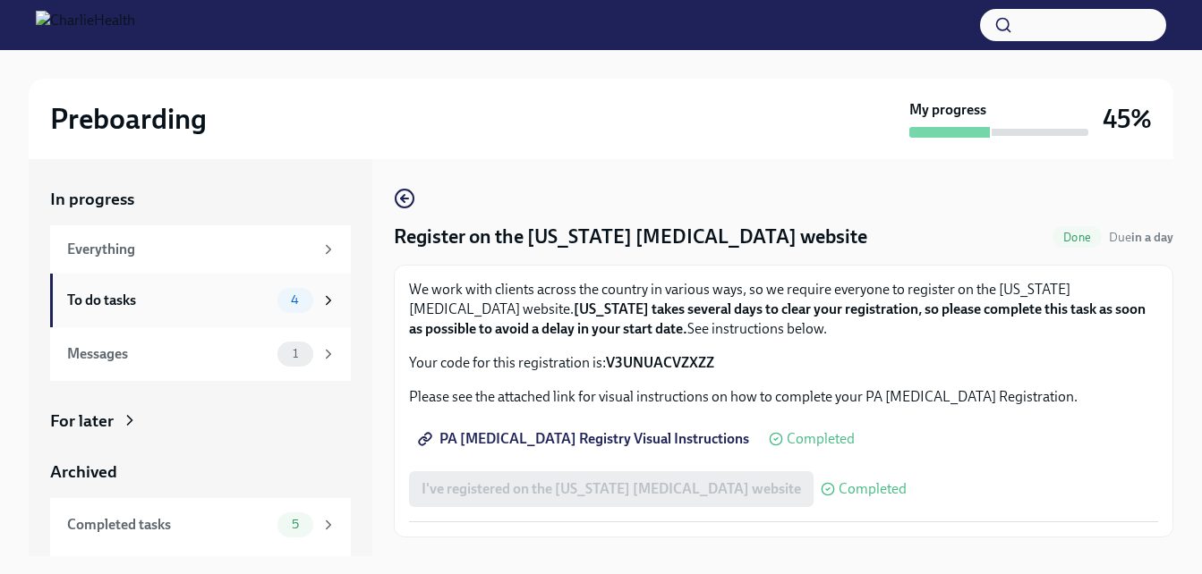
click at [202, 314] on div "To do tasks 4" at bounding box center [200, 301] width 301 height 54
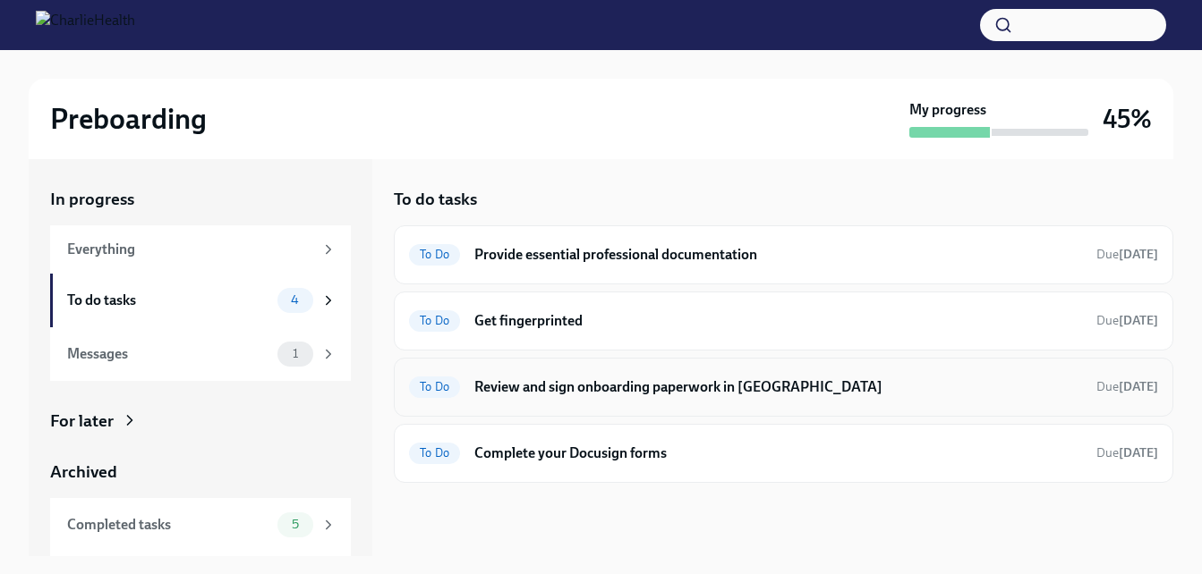
click at [692, 380] on h6 "Review and sign onboarding paperwork in [GEOGRAPHIC_DATA]" at bounding box center [778, 388] width 608 height 20
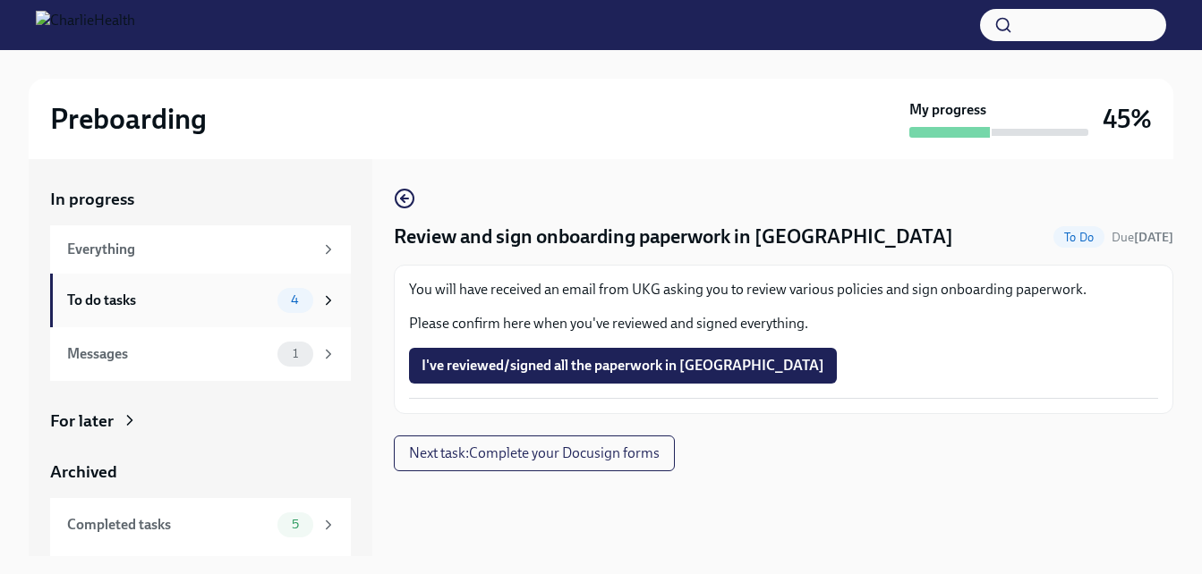
click at [245, 303] on div "To do tasks" at bounding box center [168, 301] width 203 height 20
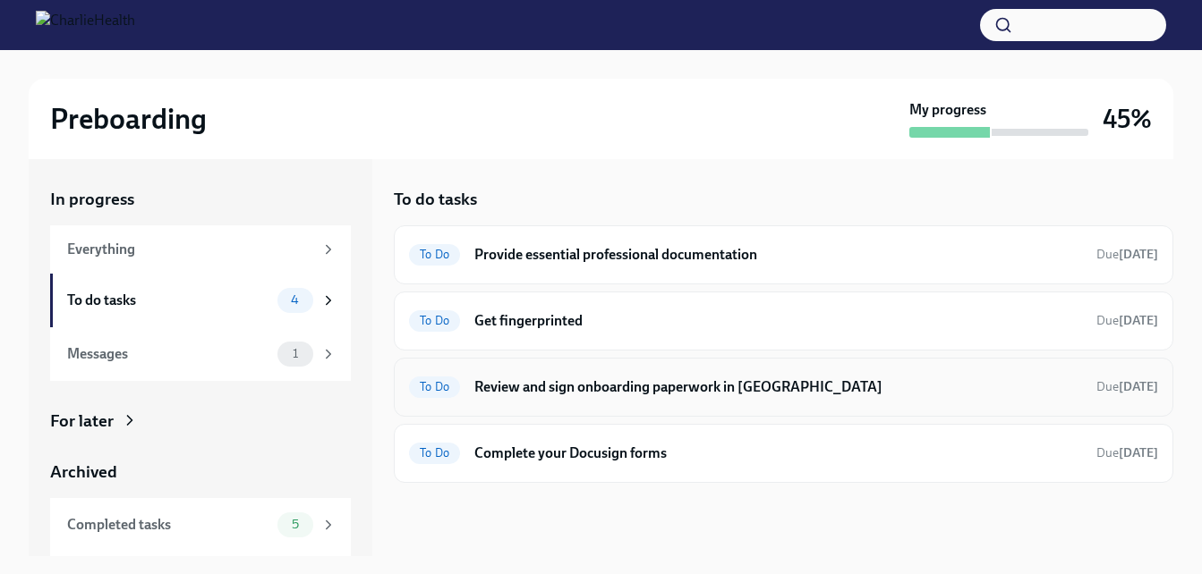
click at [502, 388] on h6 "Review and sign onboarding paperwork in [GEOGRAPHIC_DATA]" at bounding box center [778, 388] width 608 height 20
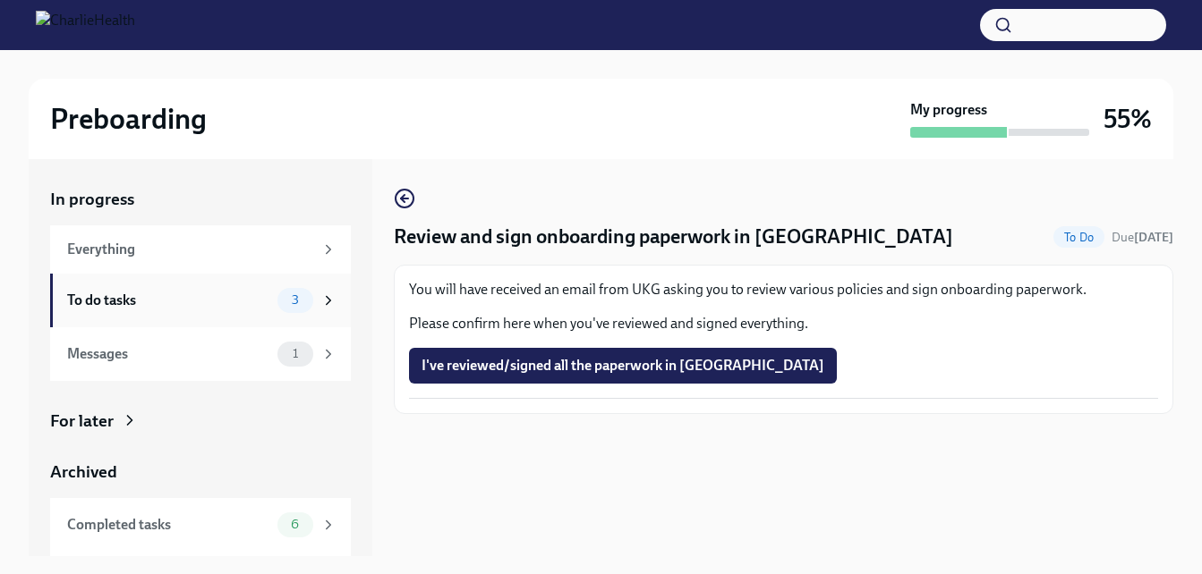
click at [215, 312] on div "To do tasks 3" at bounding box center [200, 301] width 301 height 54
